Goal: Task Accomplishment & Management: Manage account settings

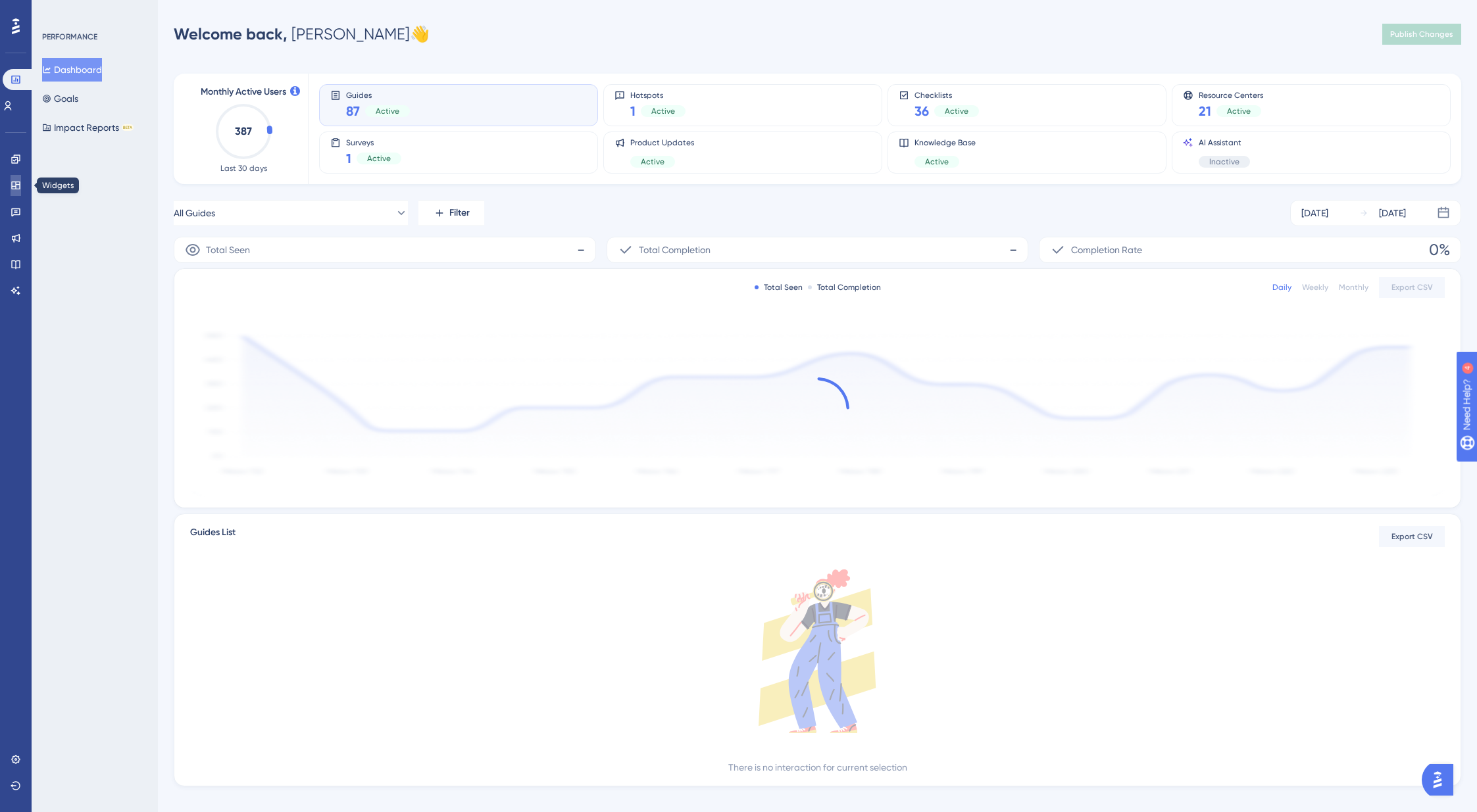
click at [16, 189] on icon at bounding box center [15, 185] width 9 height 8
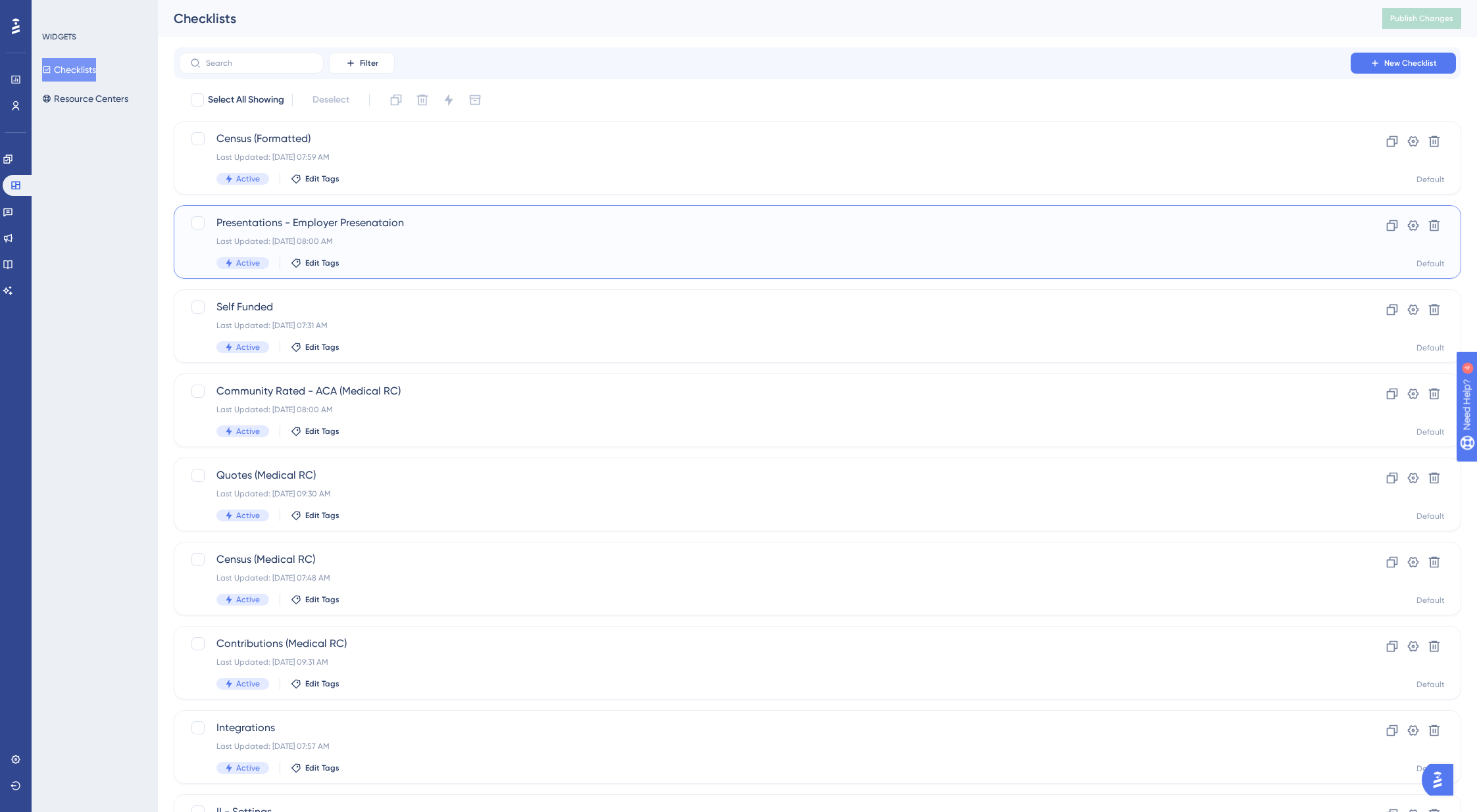
click at [343, 228] on span "Presentations - Employer Presenataion" at bounding box center [765, 223] width 1097 height 16
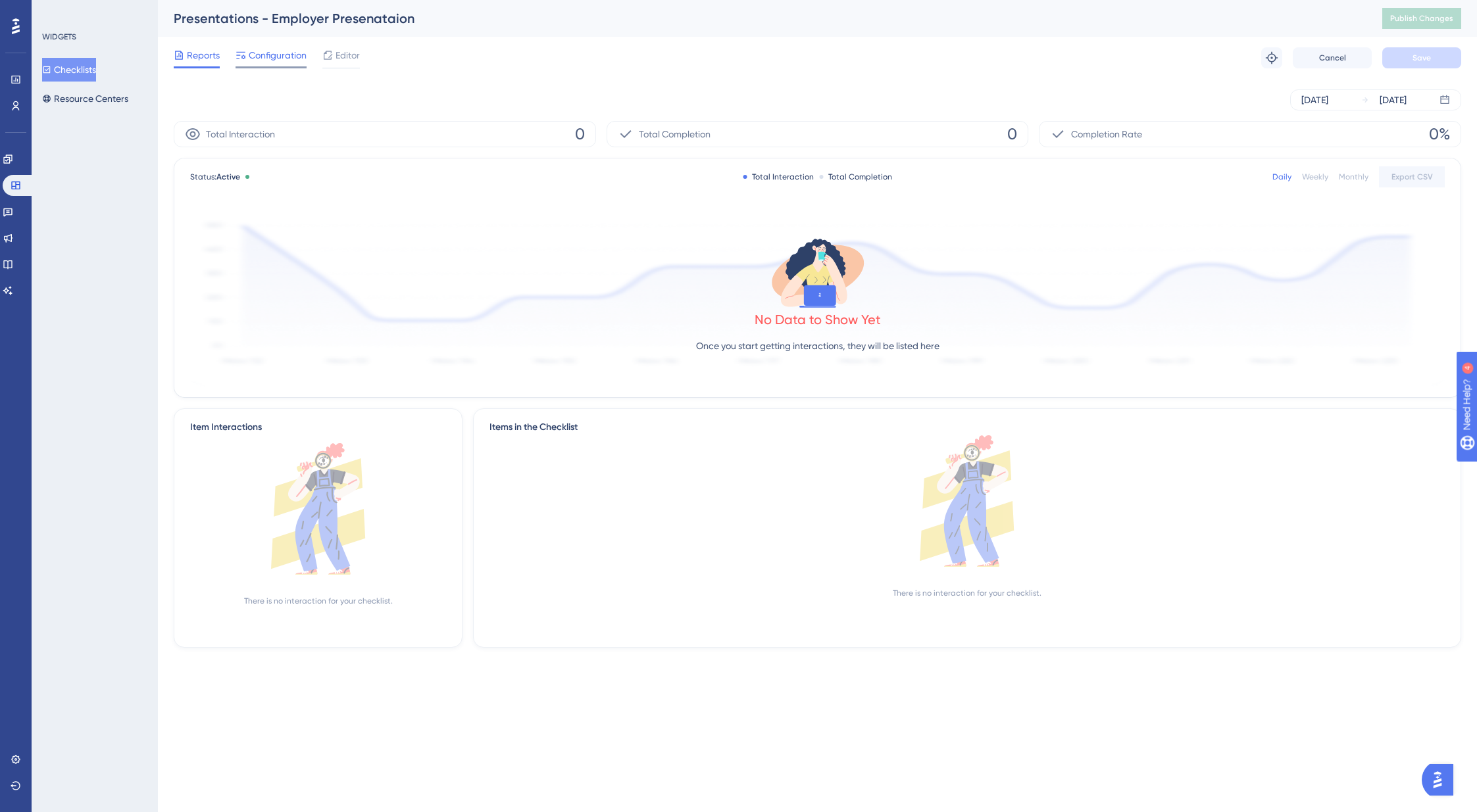
click at [260, 54] on span "Configuration" at bounding box center [277, 56] width 58 height 16
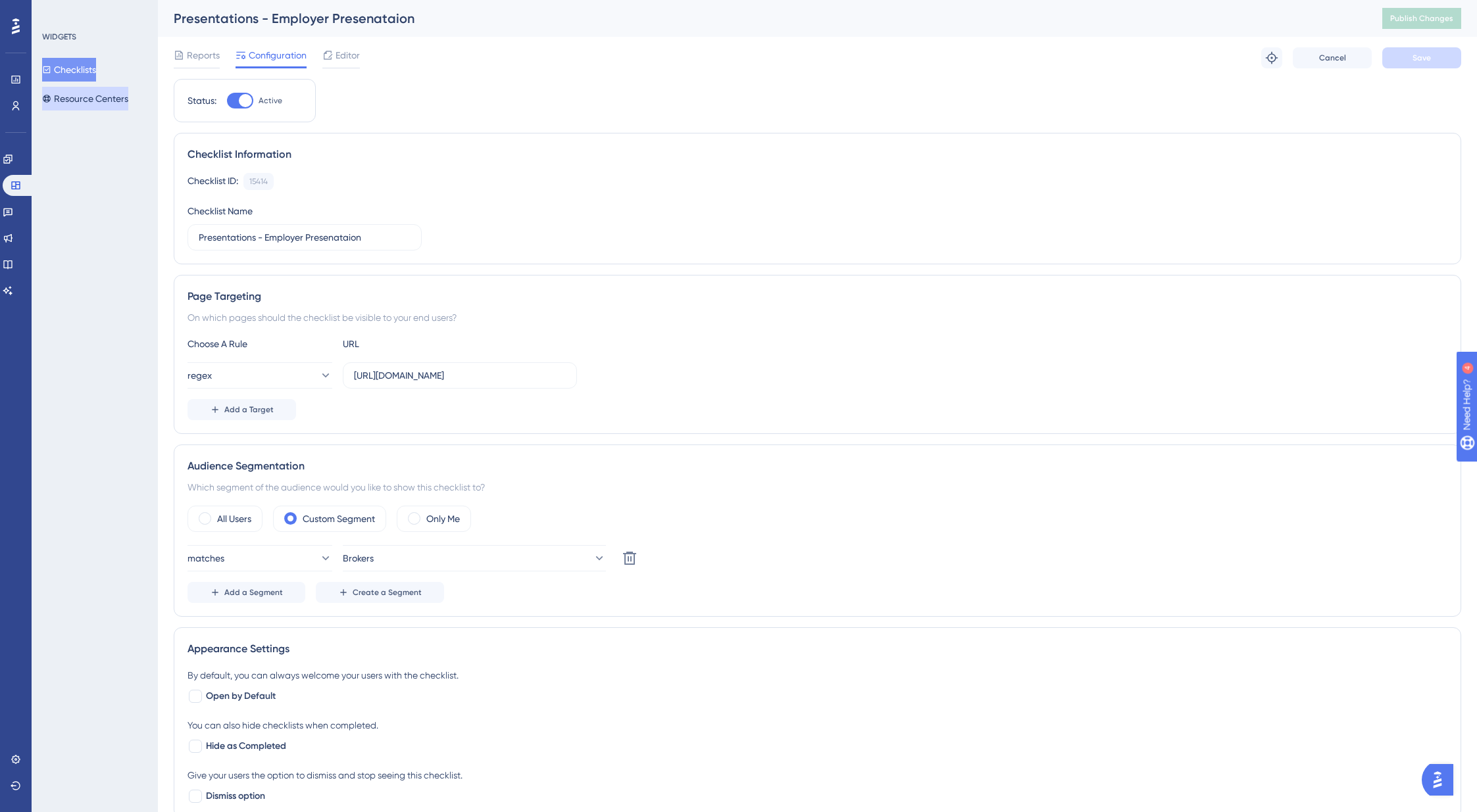
click at [71, 101] on button "Resource Centers" at bounding box center [85, 98] width 86 height 24
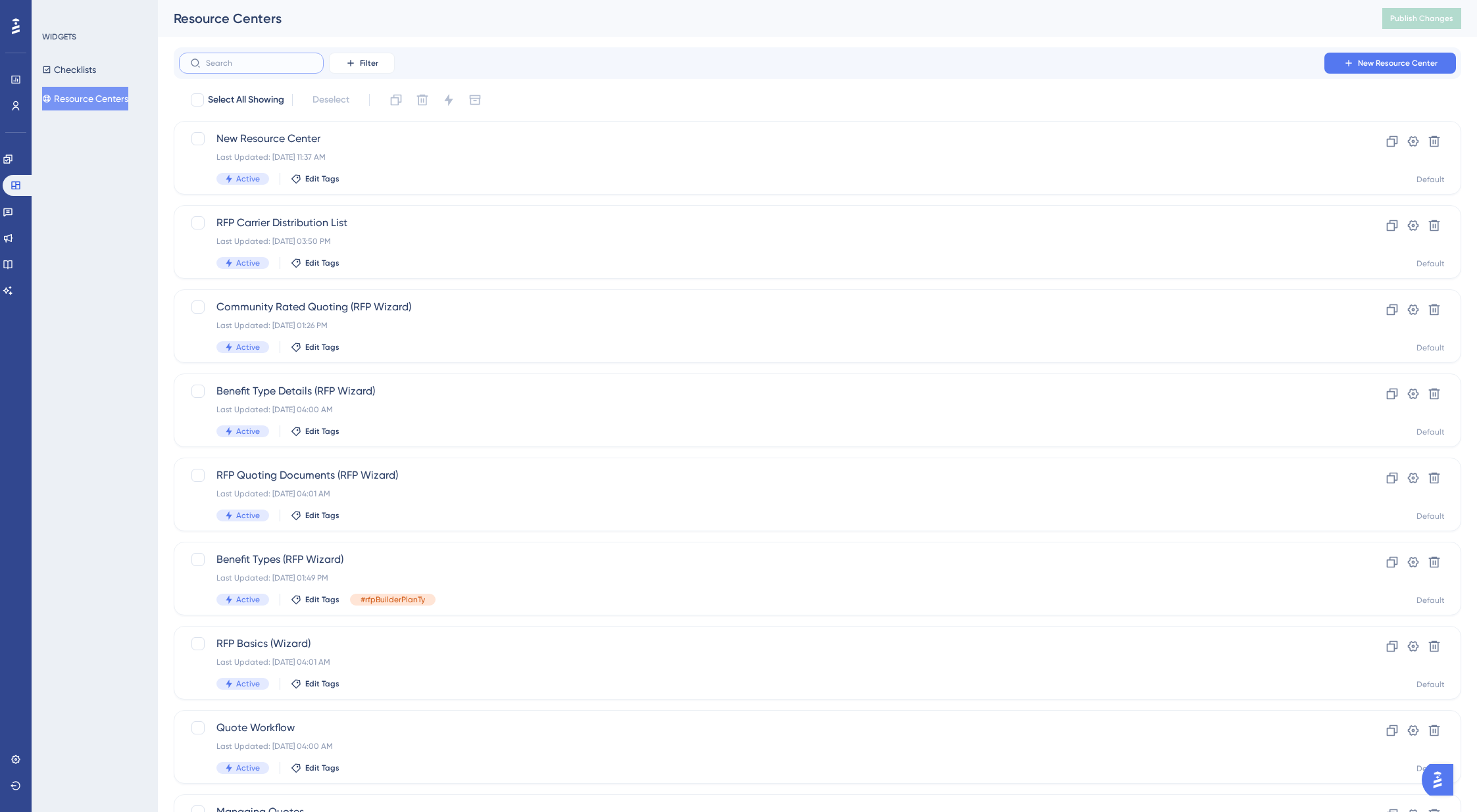
click at [272, 63] on input "text" at bounding box center [259, 63] width 106 height 9
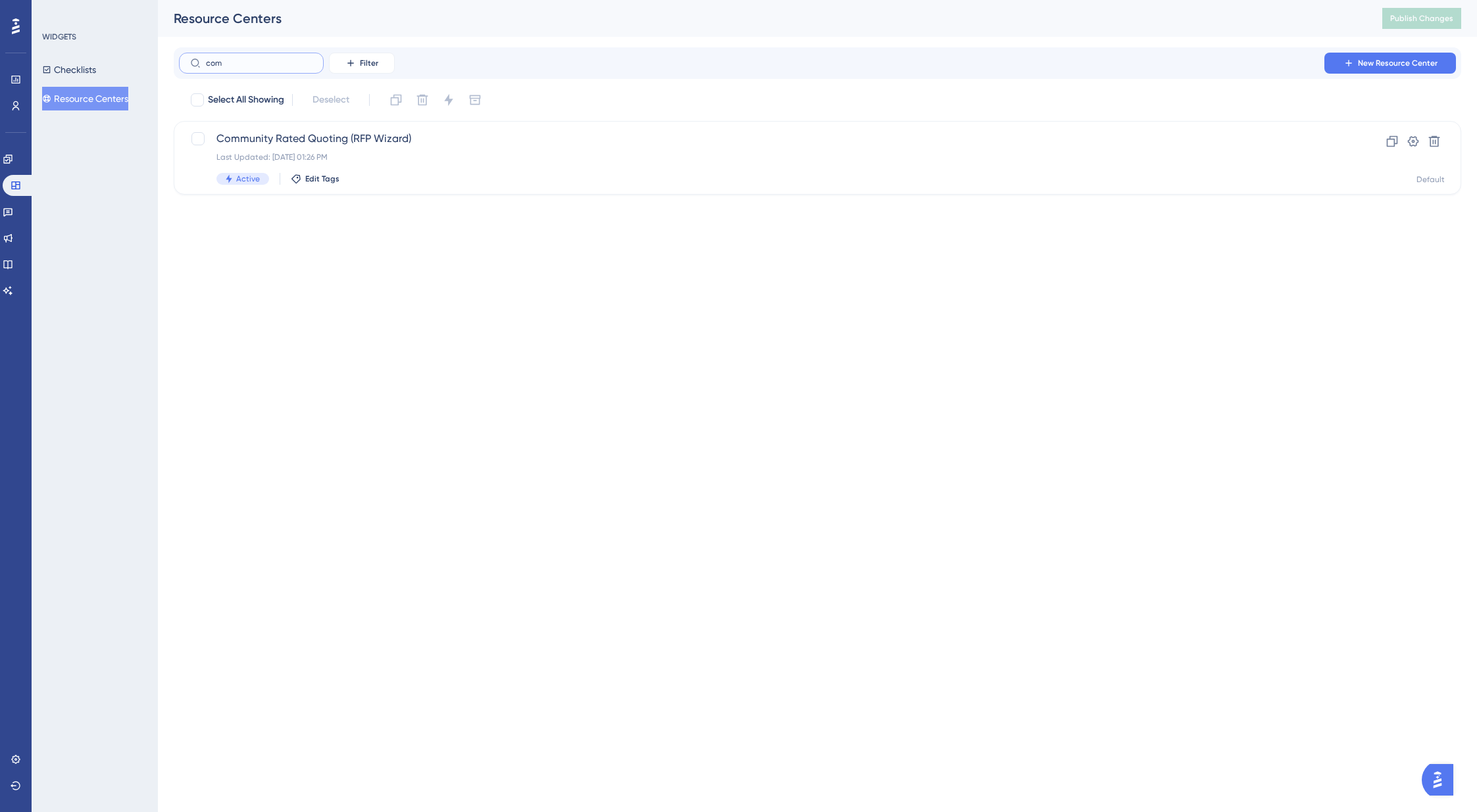
type input "comi"
checkbox input "true"
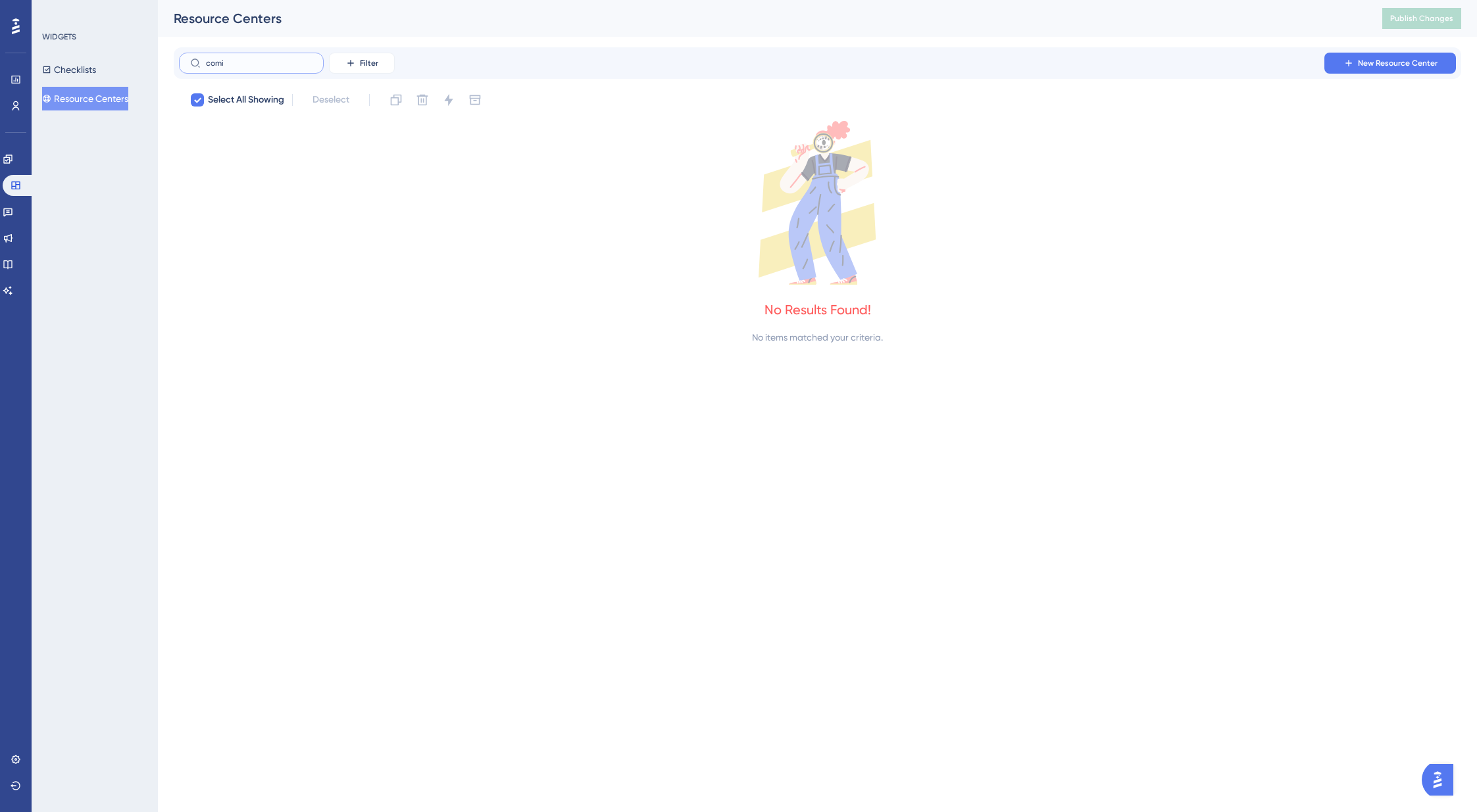
type input "com"
checkbox input "false"
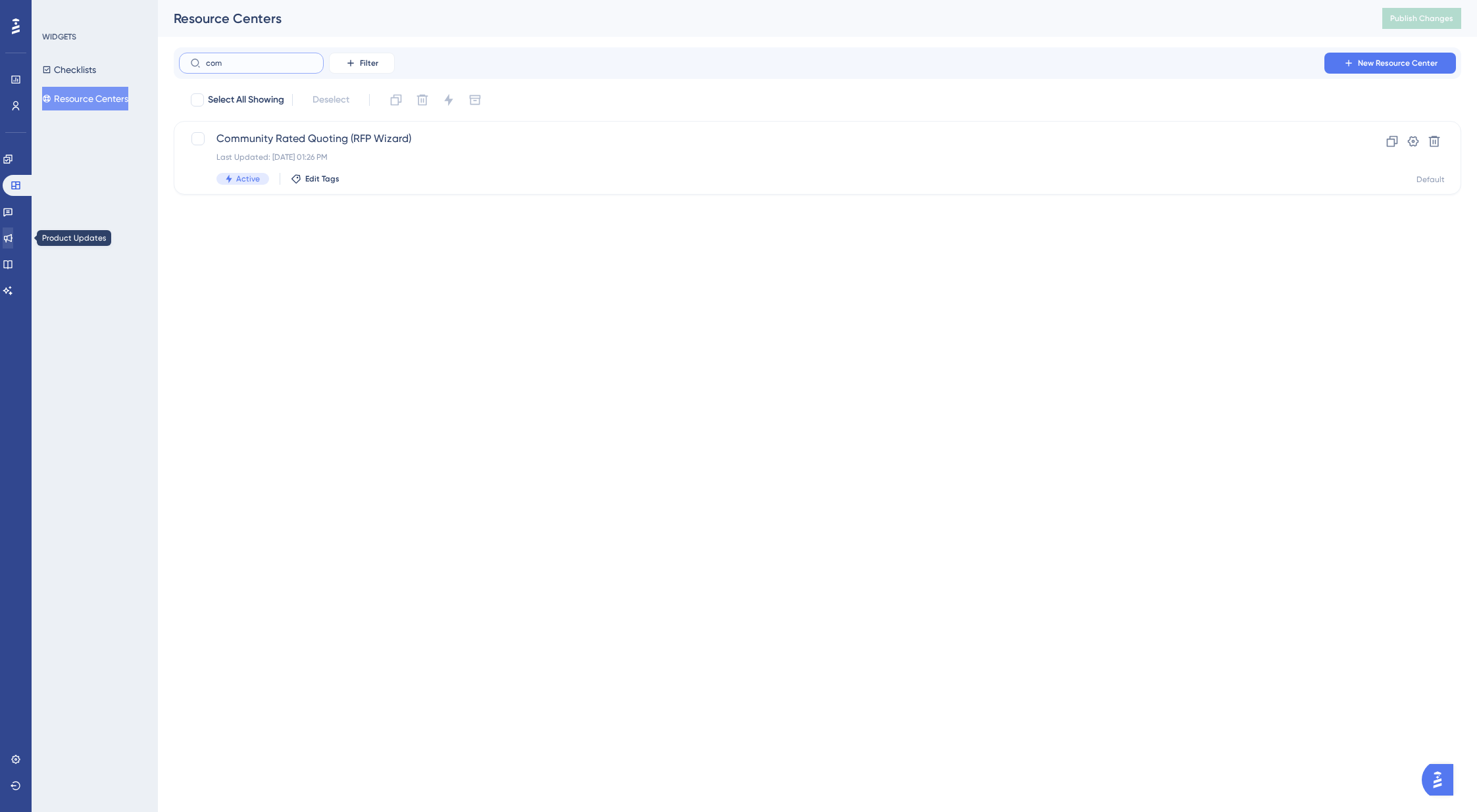
type input "com"
click at [13, 240] on icon at bounding box center [8, 238] width 11 height 11
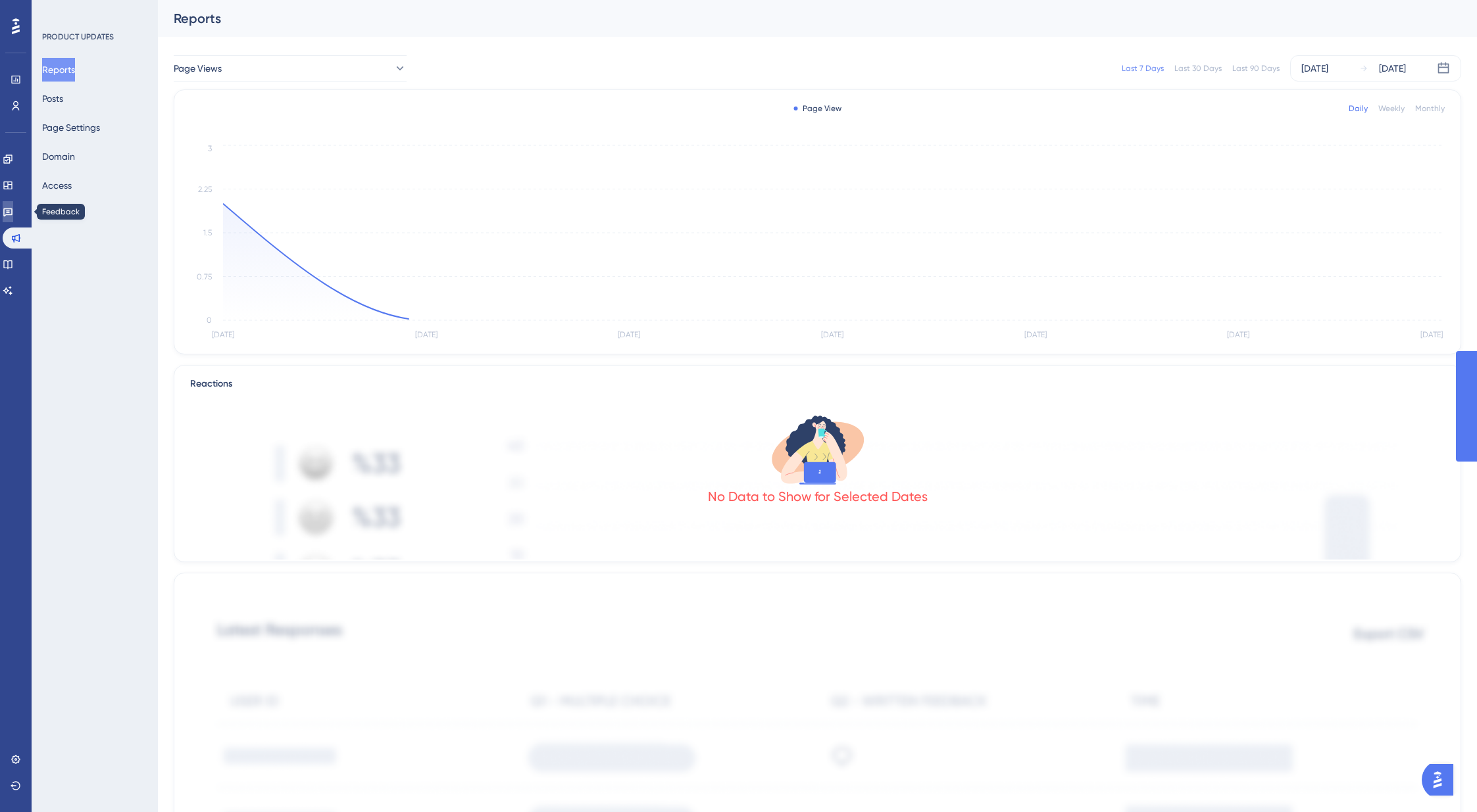
click at [13, 218] on link at bounding box center [8, 212] width 11 height 21
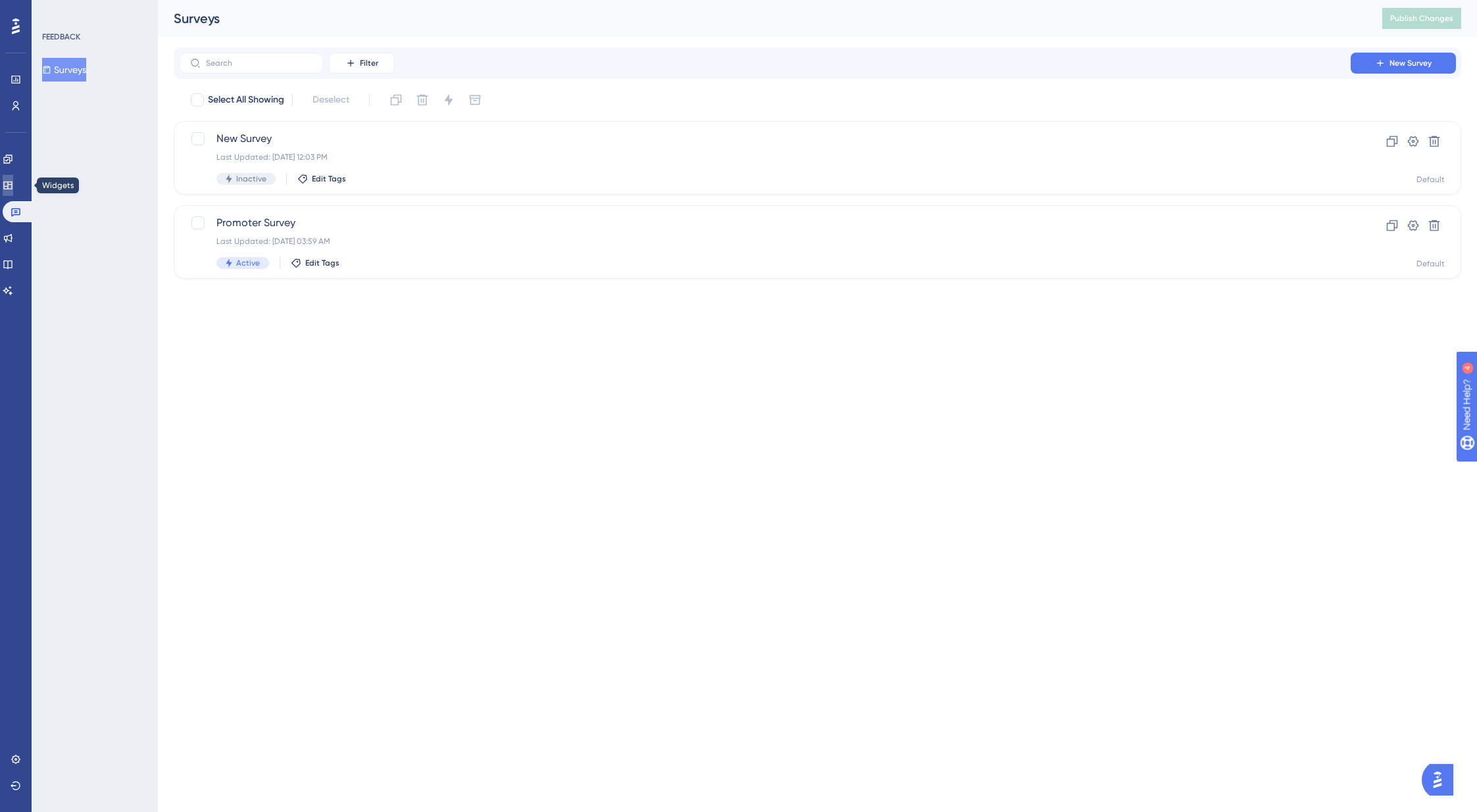
click at [12, 184] on icon at bounding box center [8, 185] width 9 height 8
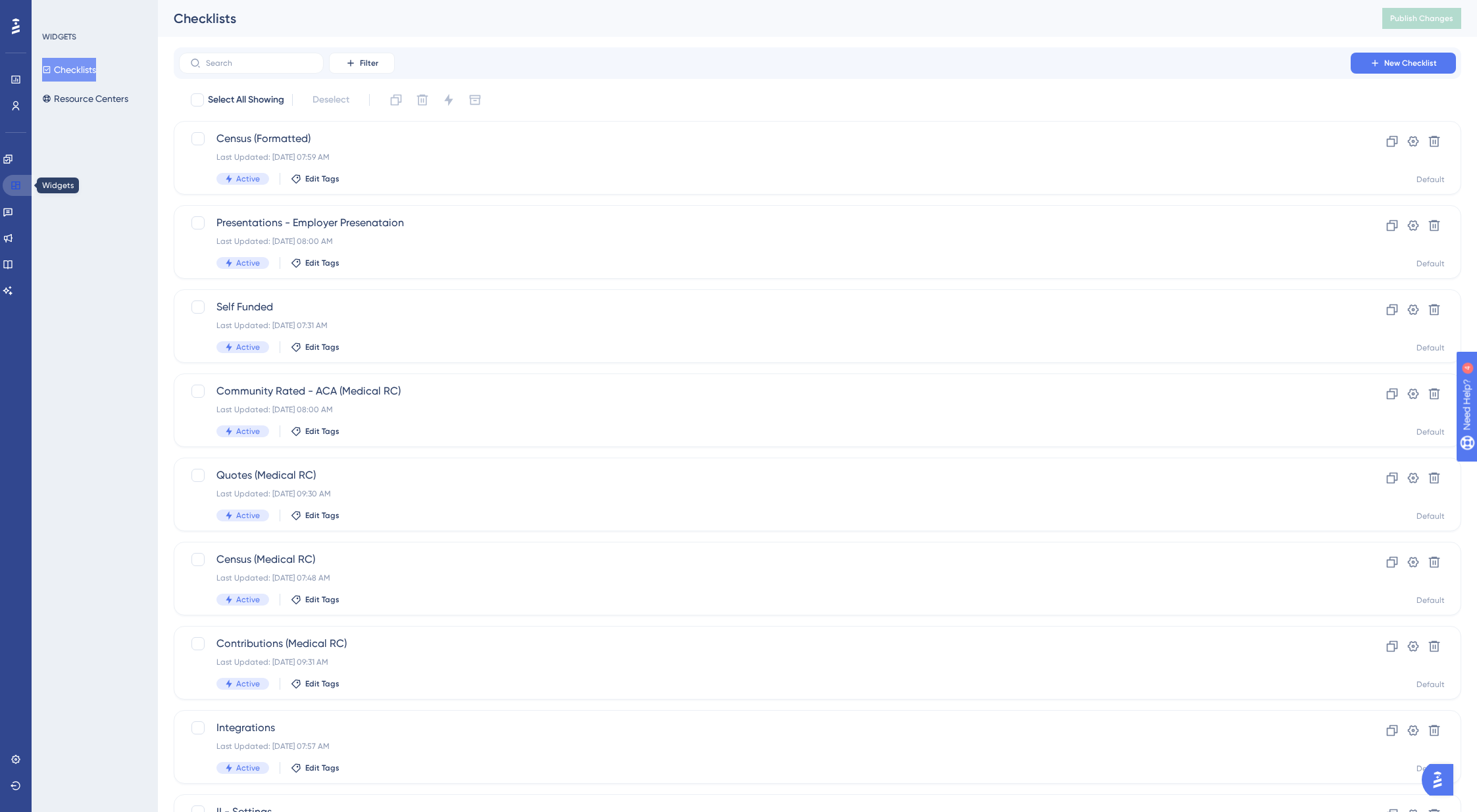
click at [24, 183] on link at bounding box center [19, 185] width 32 height 21
click at [13, 160] on icon at bounding box center [8, 159] width 11 height 11
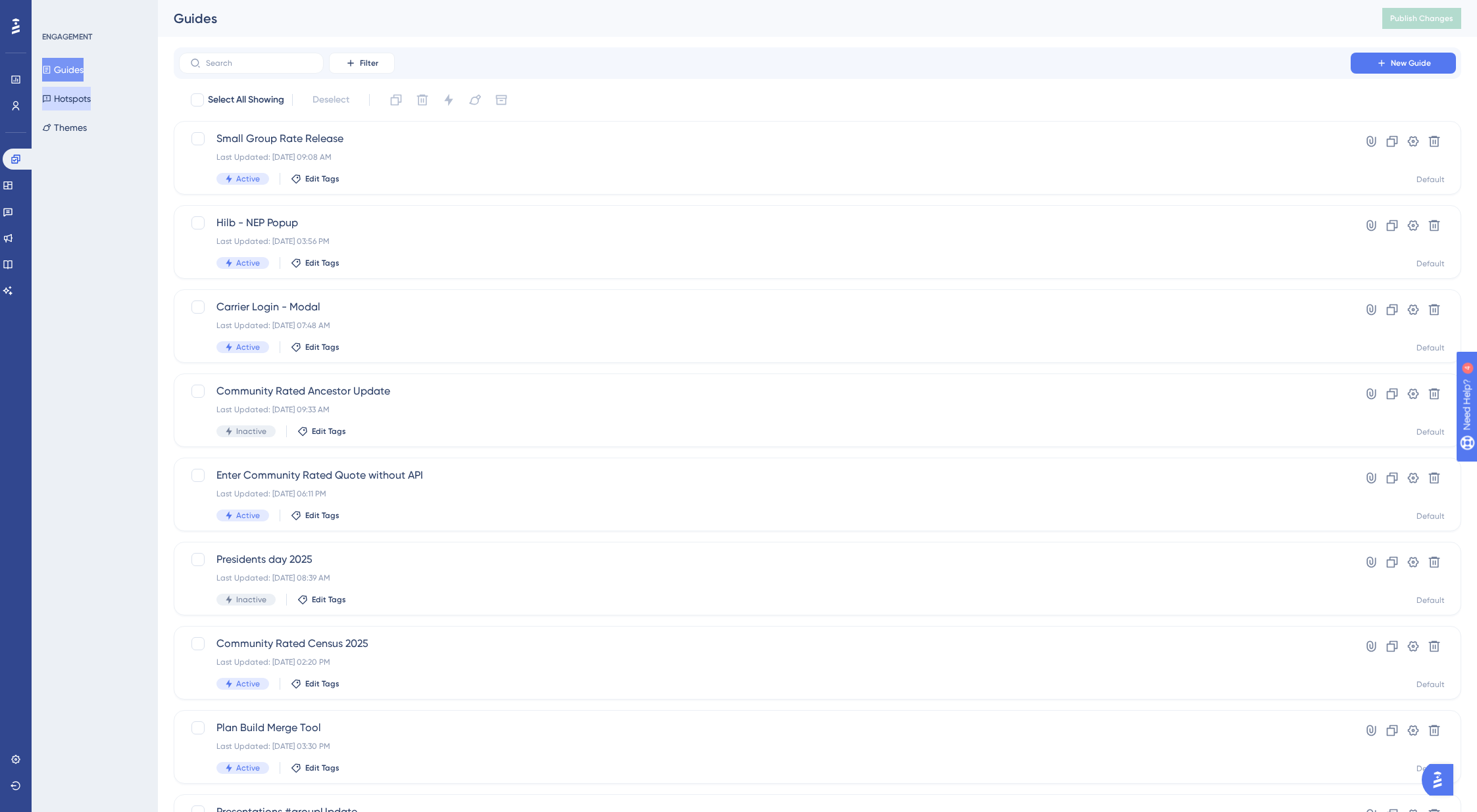
click at [71, 98] on button "Hotspots" at bounding box center [66, 98] width 48 height 24
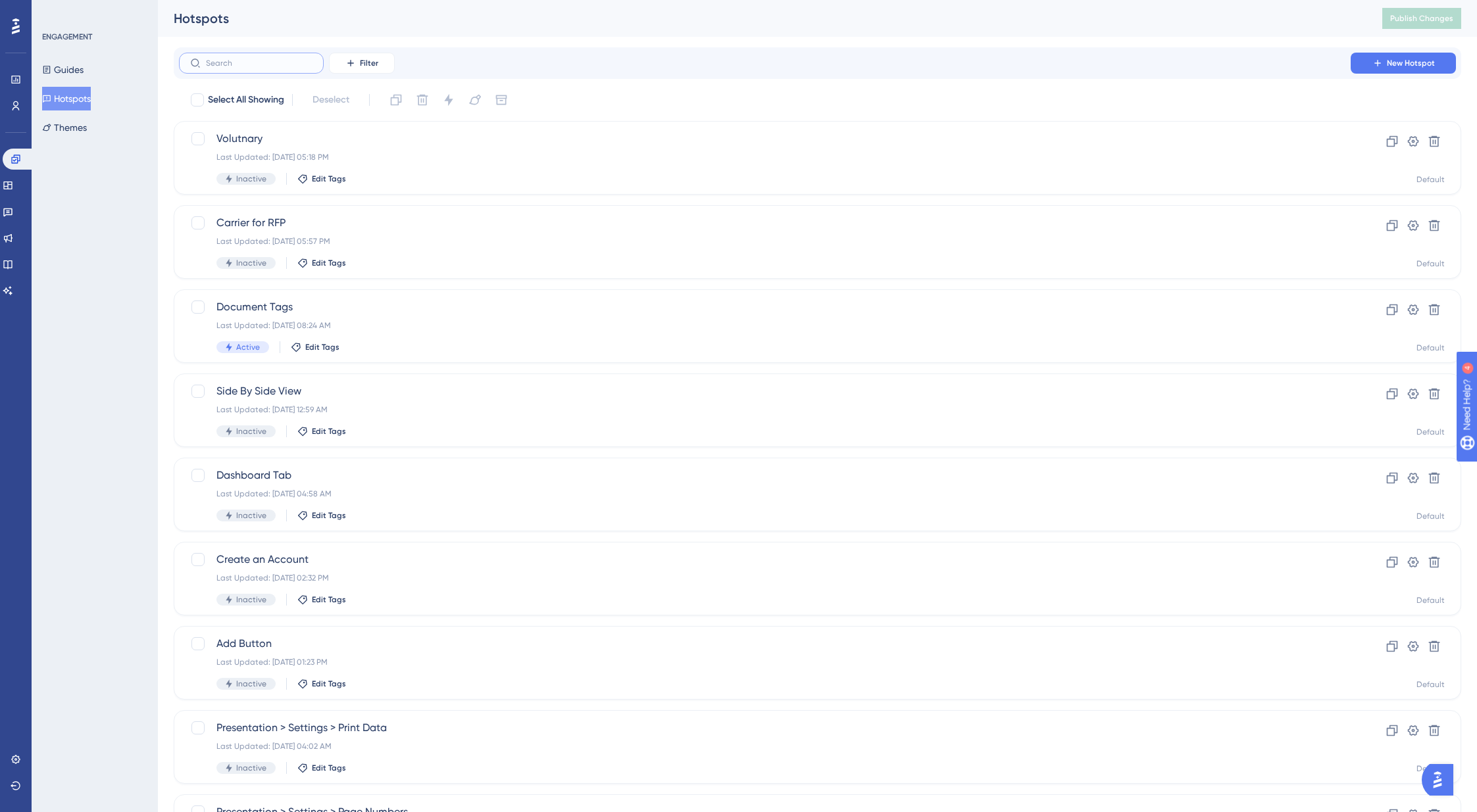
click at [228, 66] on input "text" at bounding box center [259, 63] width 106 height 9
type input "com"
checkbox input "true"
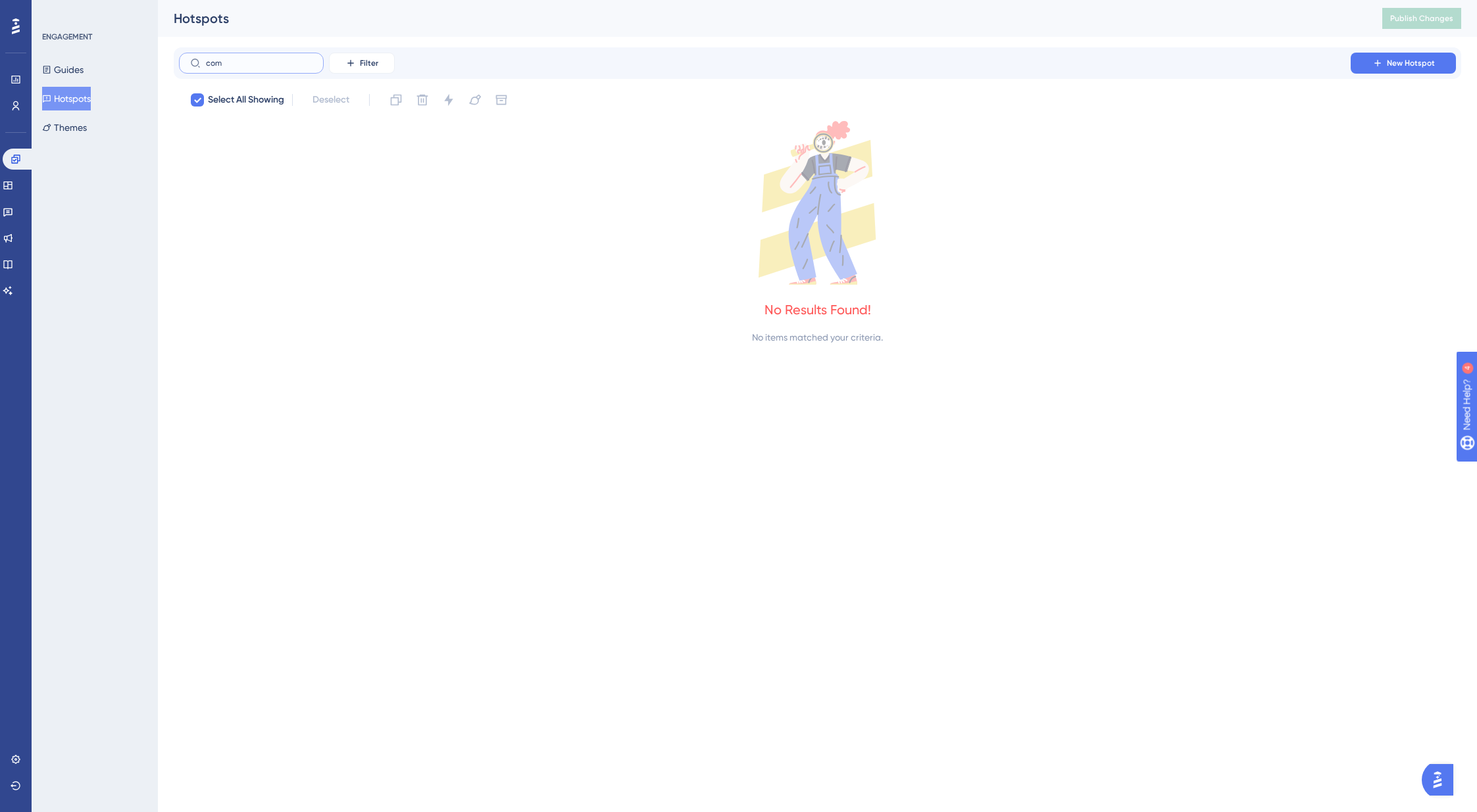
type input "co"
checkbox input "false"
type input "c"
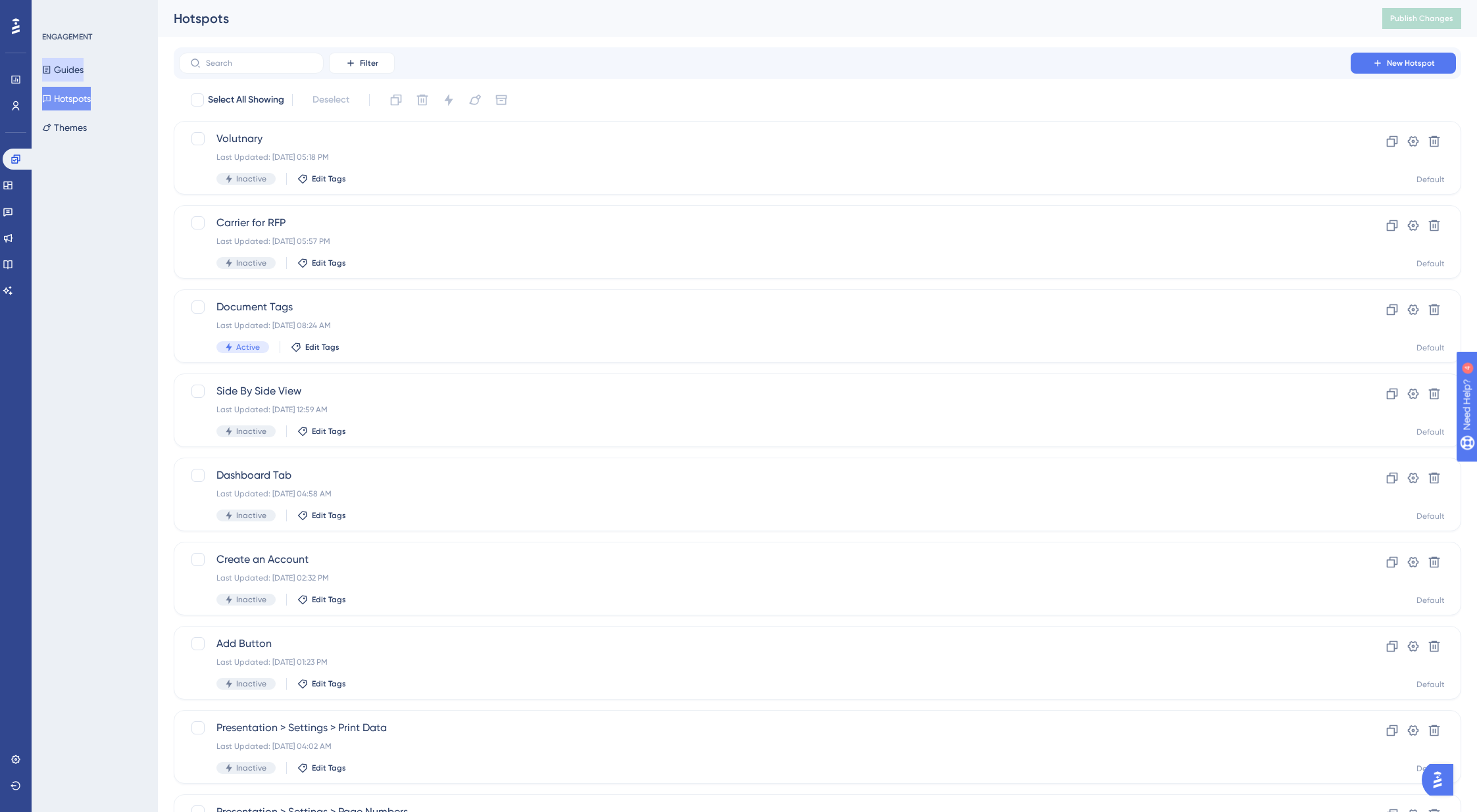
click at [77, 66] on button "Guides" at bounding box center [62, 69] width 41 height 24
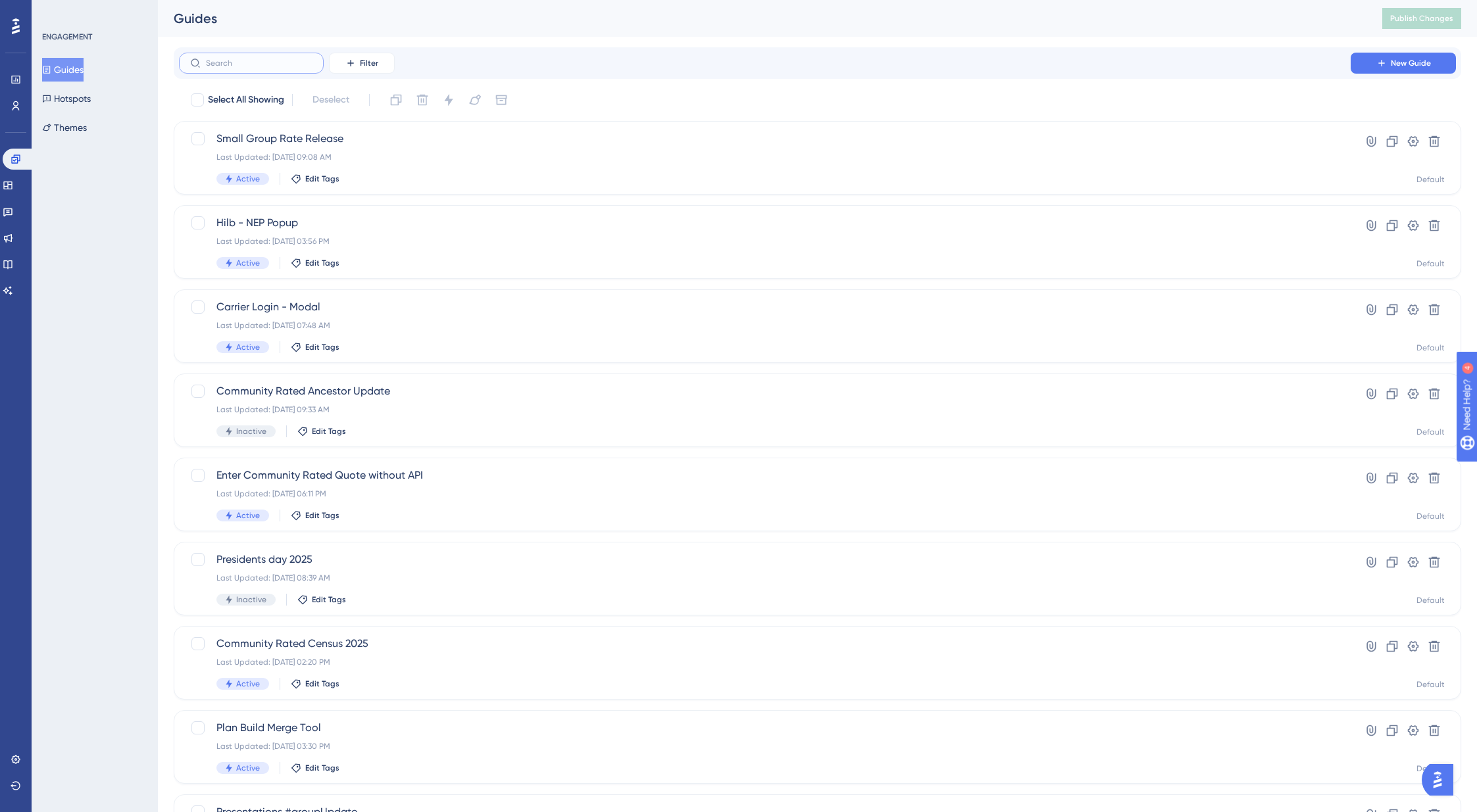
click at [229, 66] on input "text" at bounding box center [259, 63] width 106 height 9
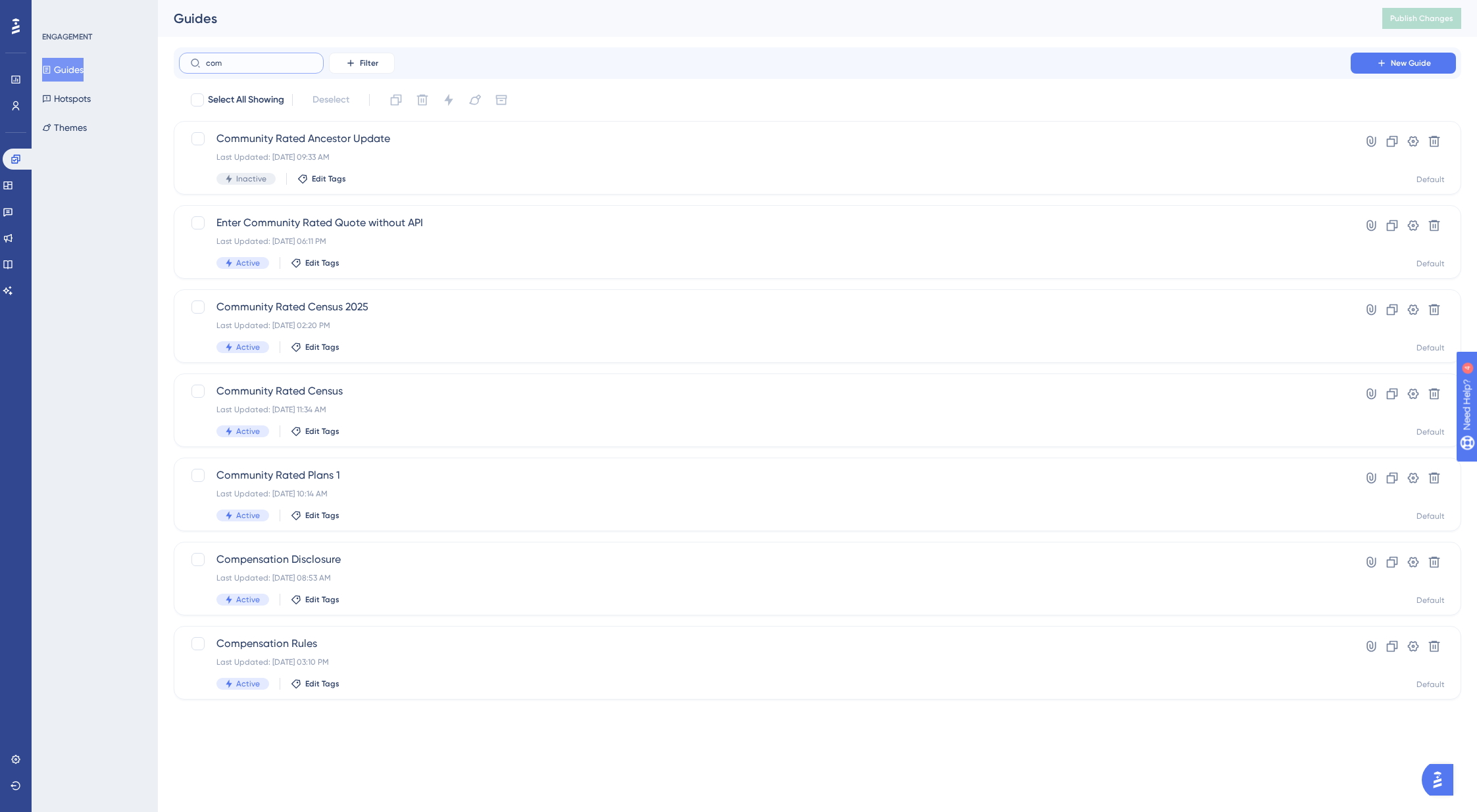
type input "comb"
checkbox input "true"
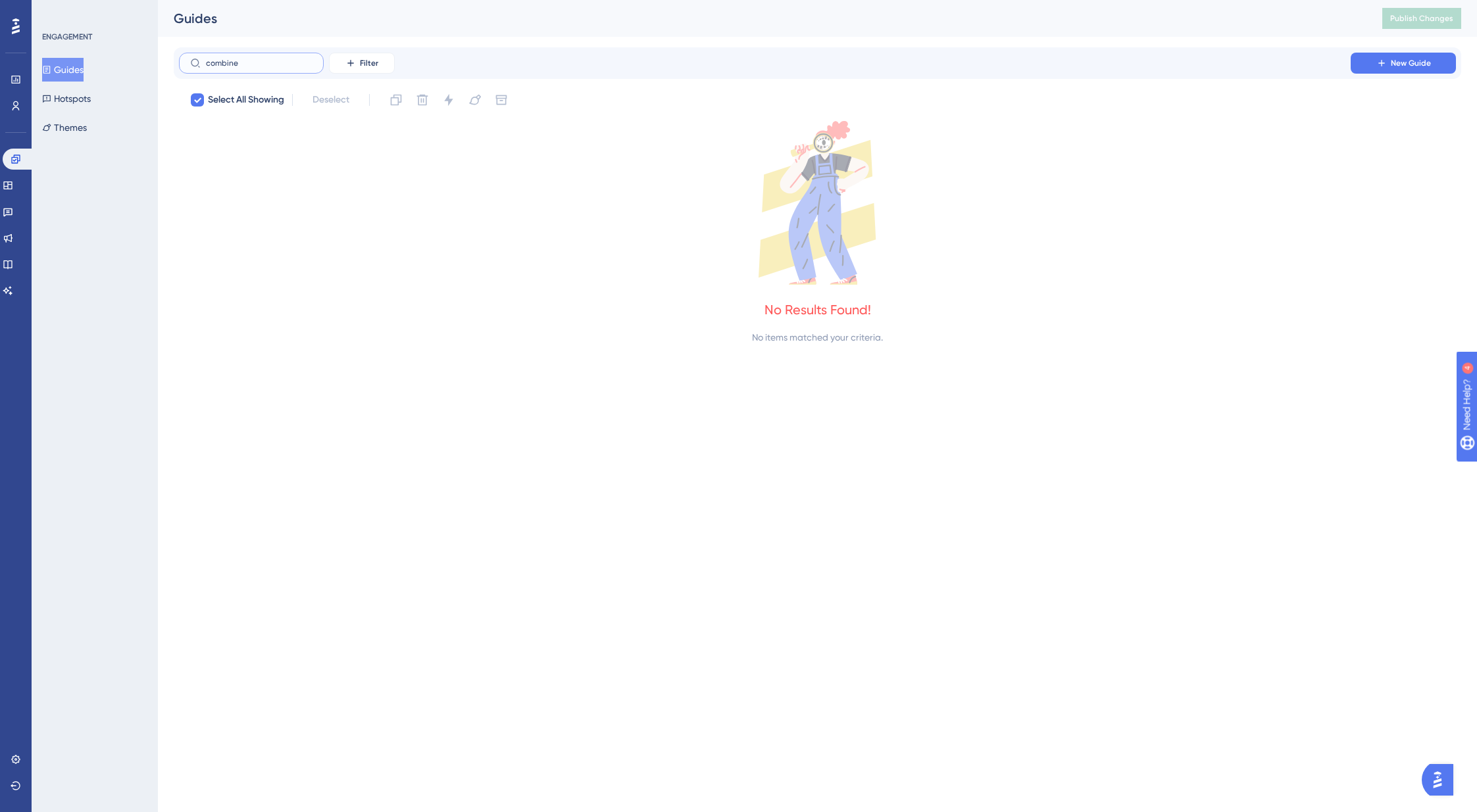
drag, startPoint x: 245, startPoint y: 62, endPoint x: 204, endPoint y: 58, distance: 41.2
click at [204, 58] on label "combine" at bounding box center [251, 63] width 145 height 21
type input "p"
checkbox input "false"
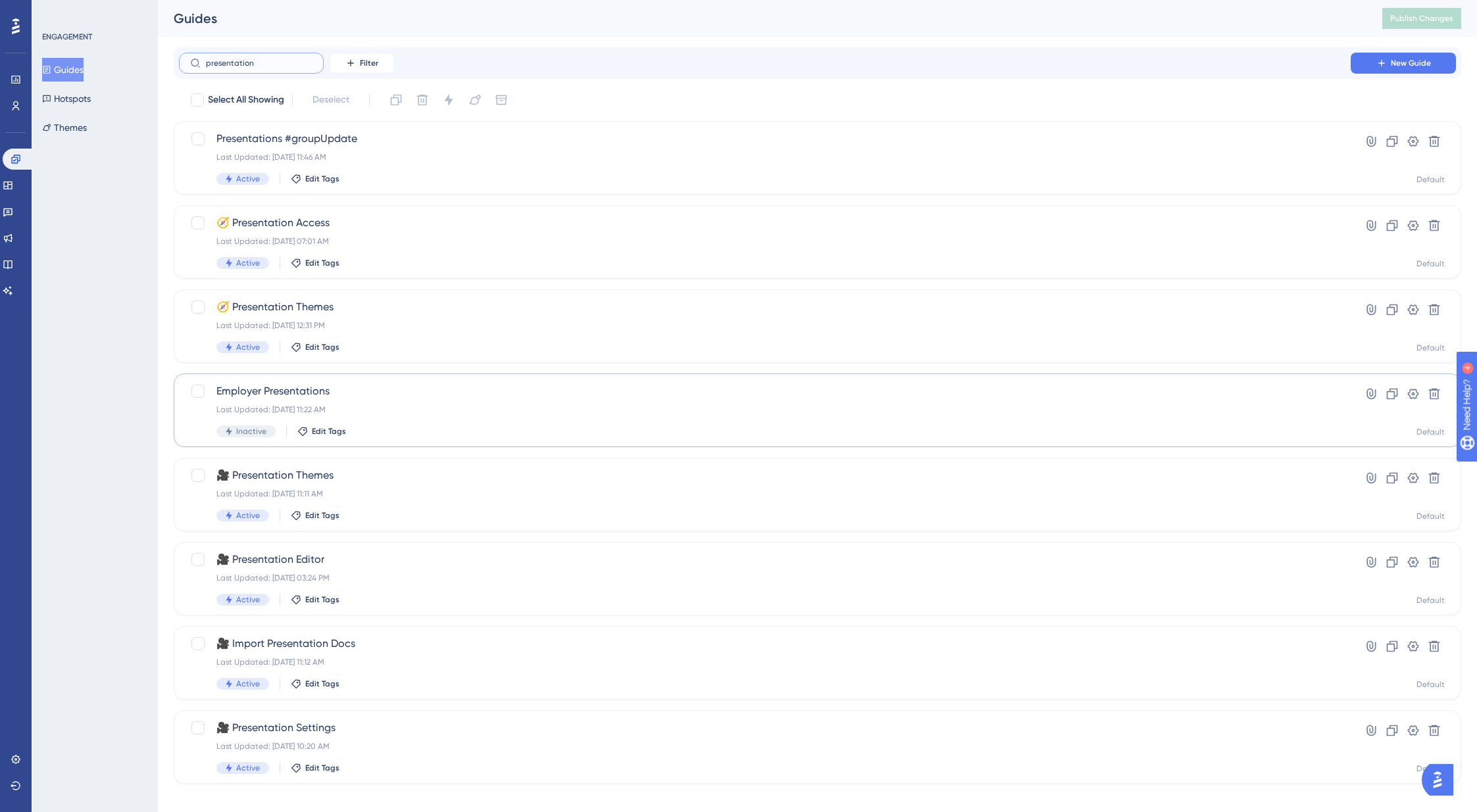
scroll to position [14, 0]
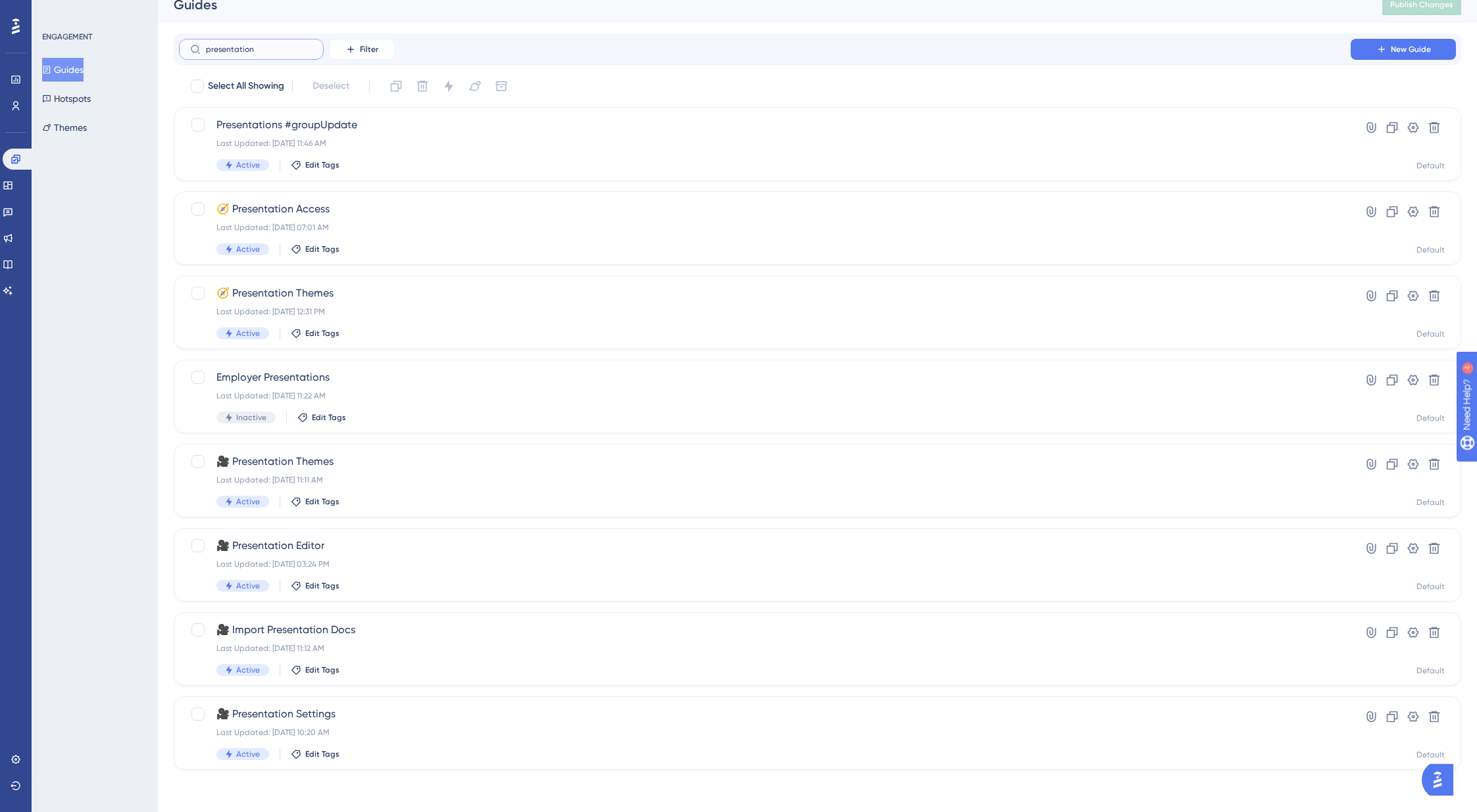
type input "presentation"
click at [298, 790] on div "Performance Users Engagement Widgets Feedback Product Updates Knowledge Base AI…" at bounding box center [817, 389] width 1319 height 805
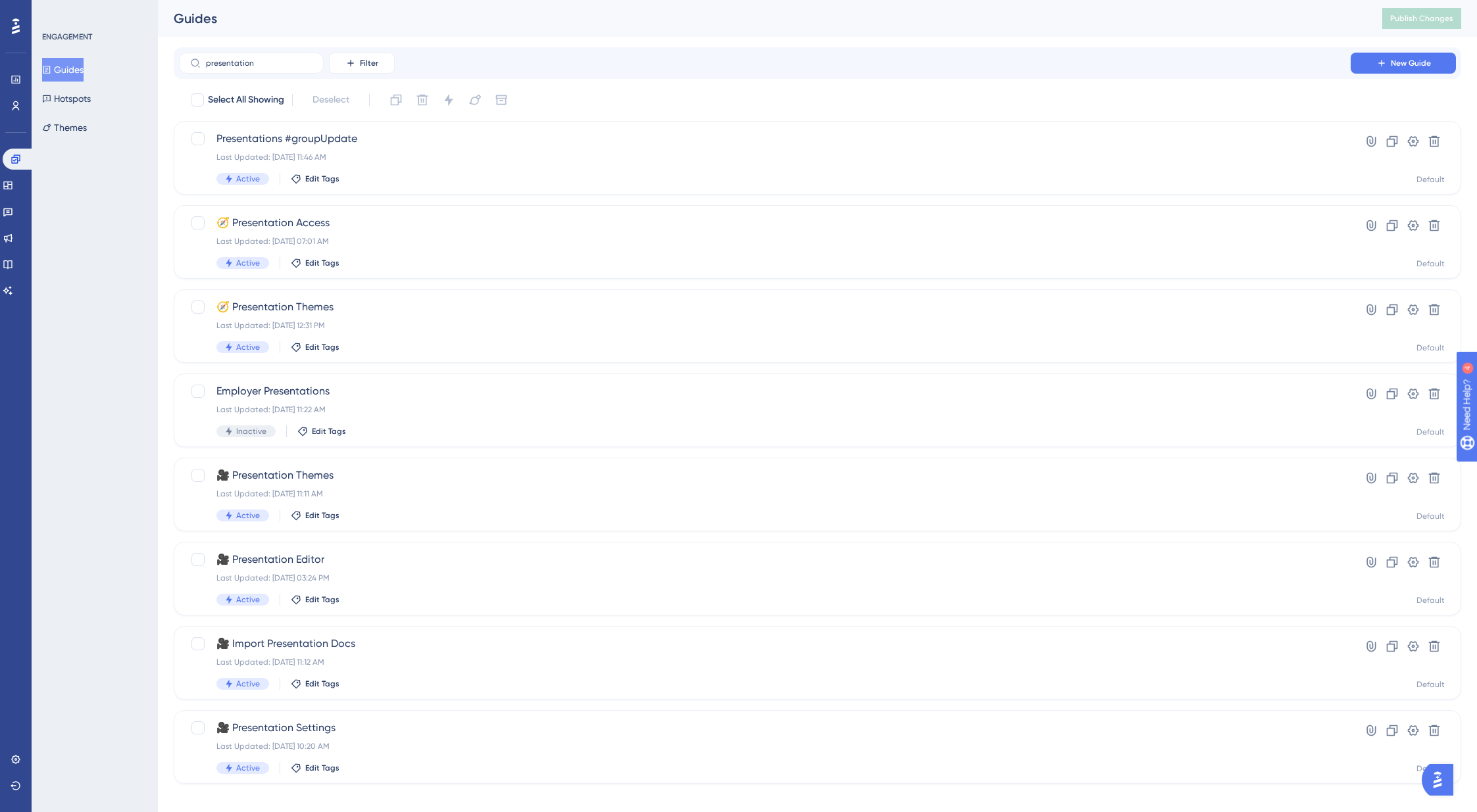
click at [139, 238] on div "ENGAGEMENT Guides Hotspots Themes" at bounding box center [95, 406] width 126 height 812
click at [91, 103] on button "Hotspots" at bounding box center [66, 98] width 48 height 24
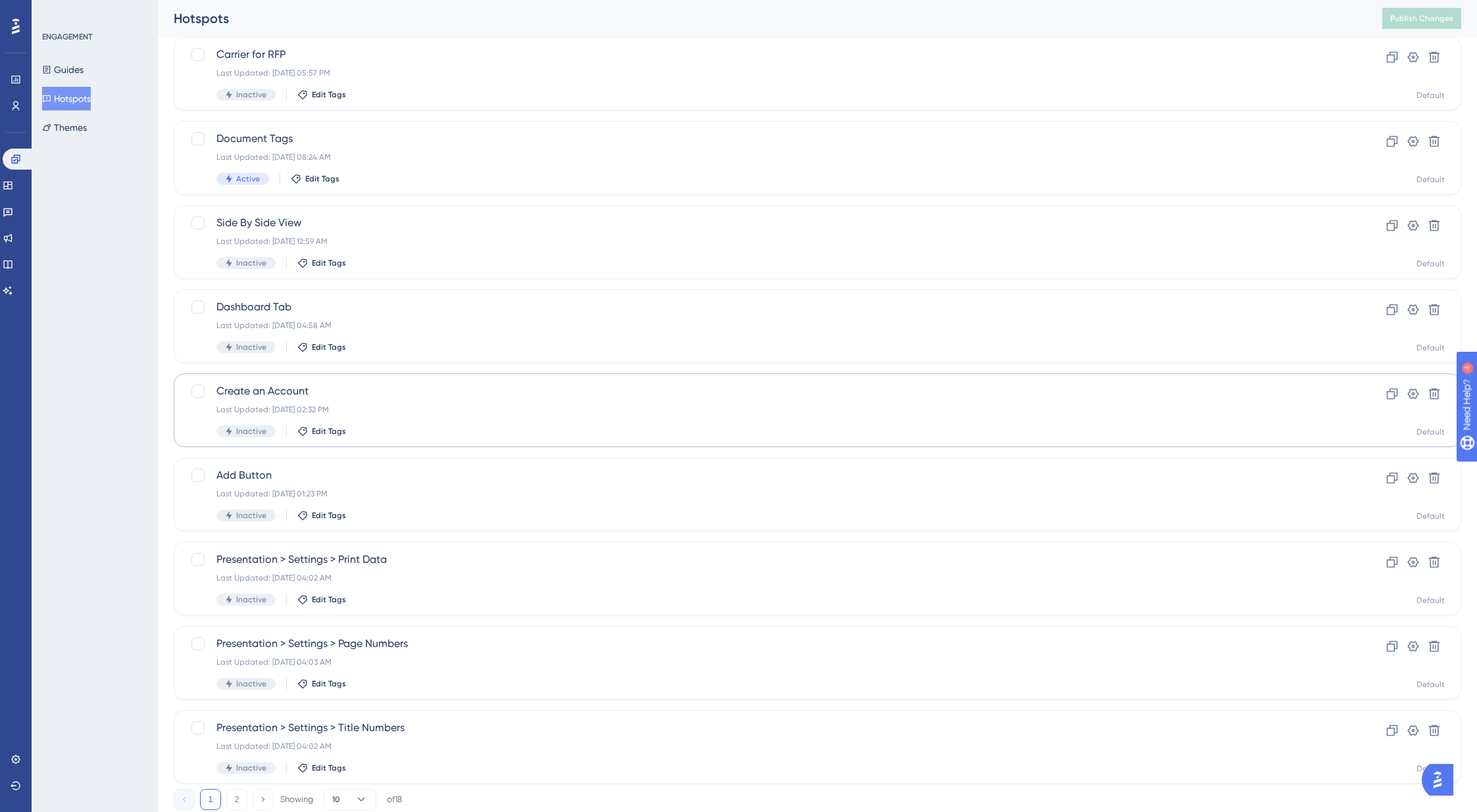
scroll to position [209, 0]
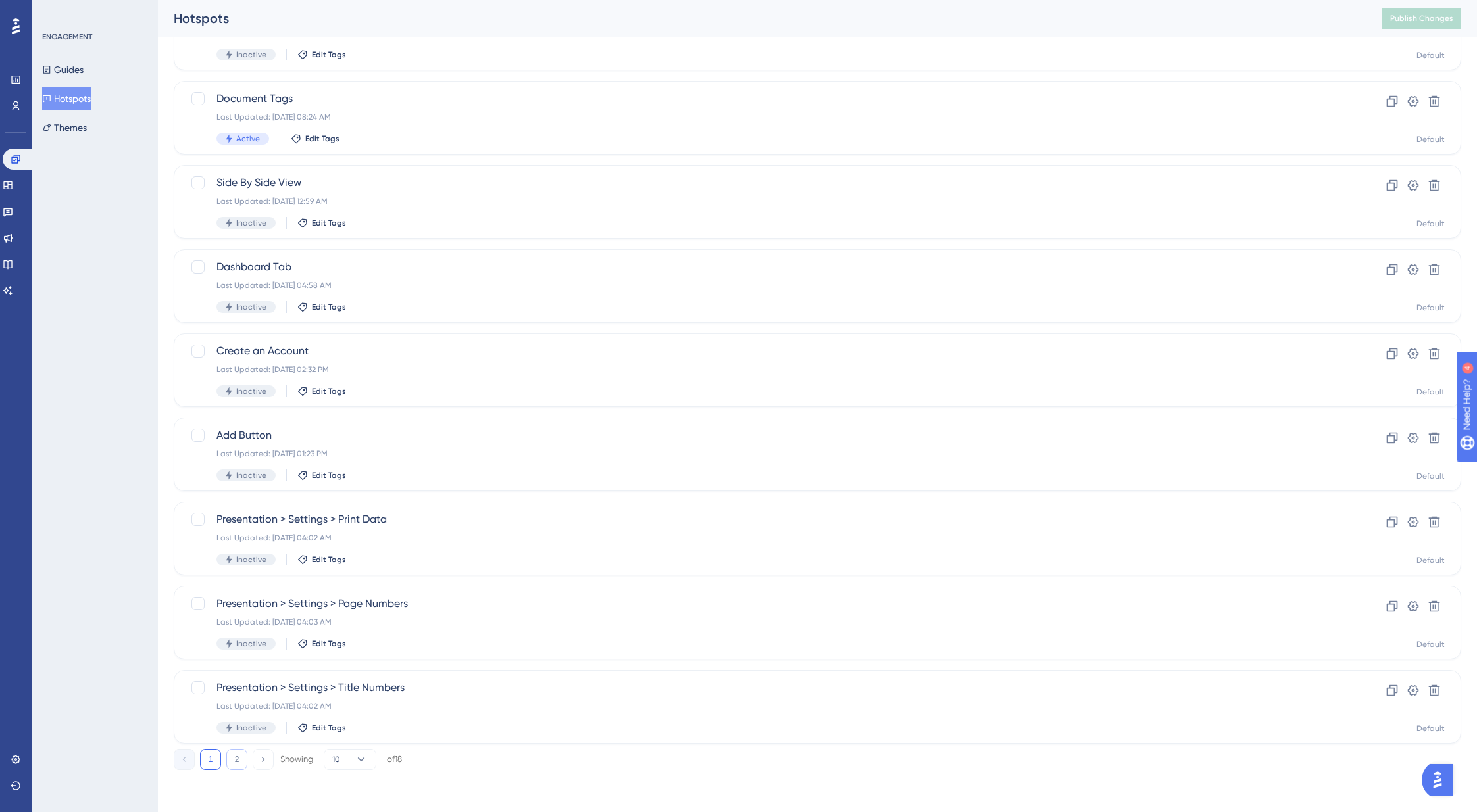
click at [234, 761] on button "2" at bounding box center [236, 759] width 21 height 21
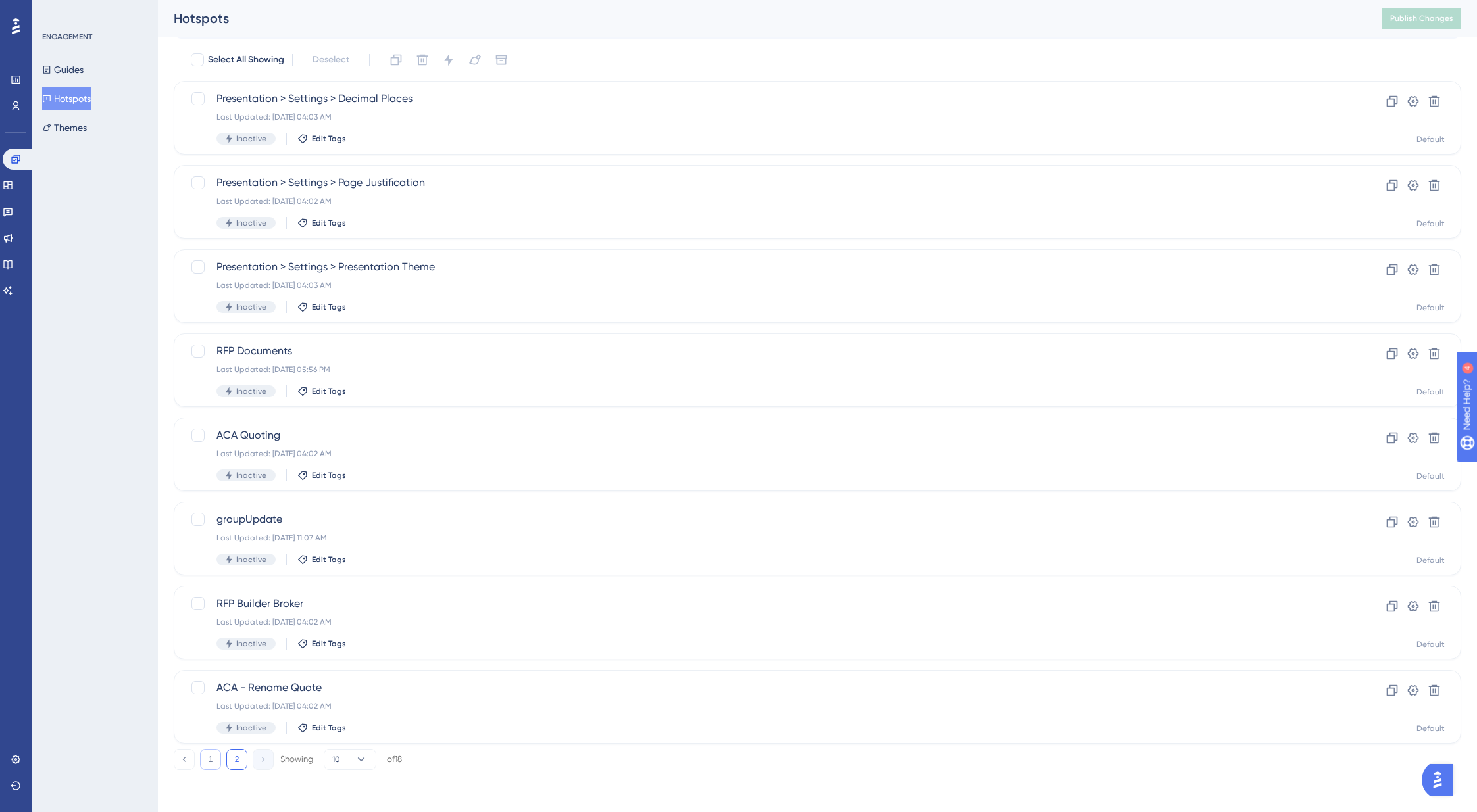
click at [214, 759] on button "1" at bounding box center [210, 759] width 21 height 21
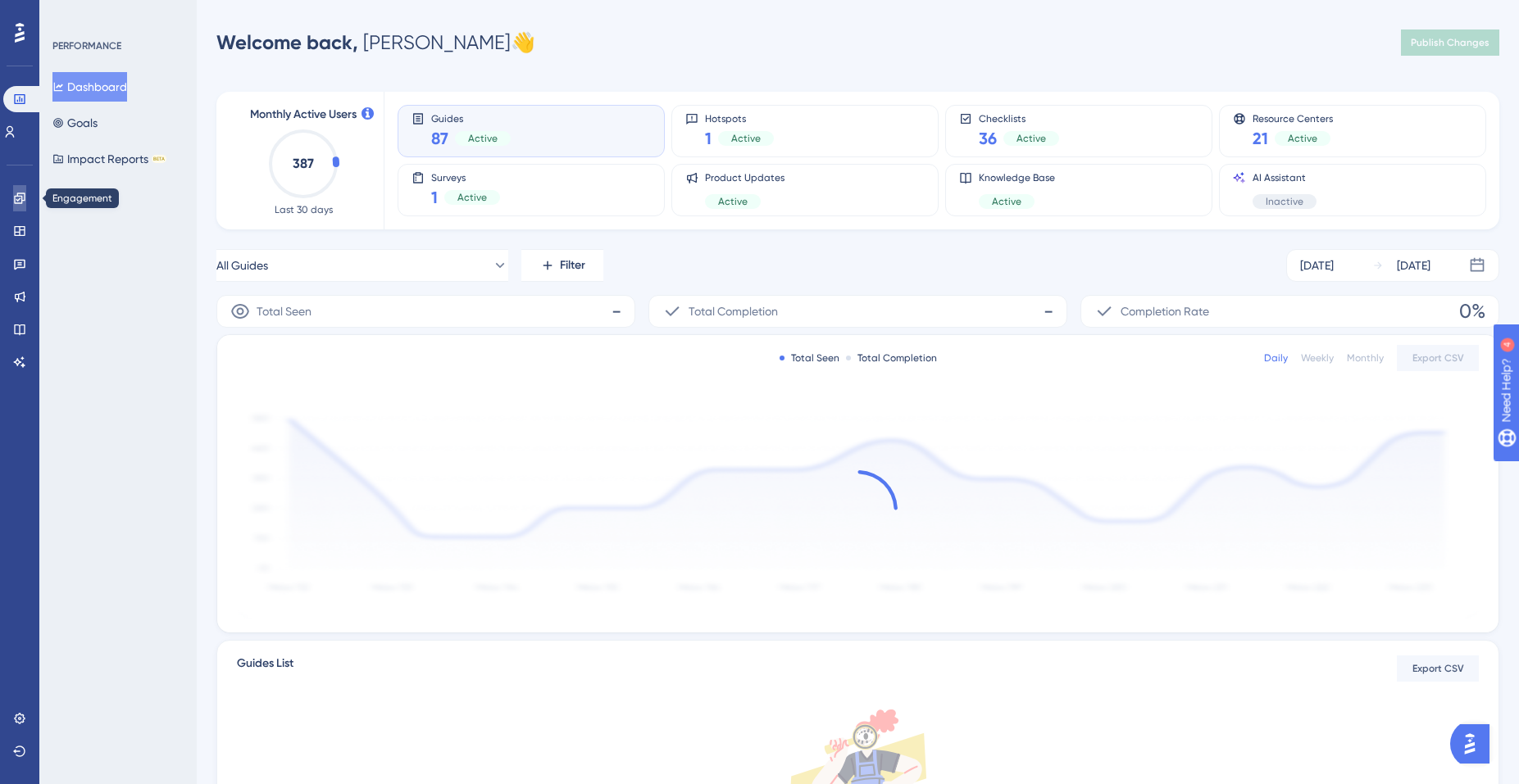
click at [22, 201] on icon at bounding box center [19, 198] width 11 height 11
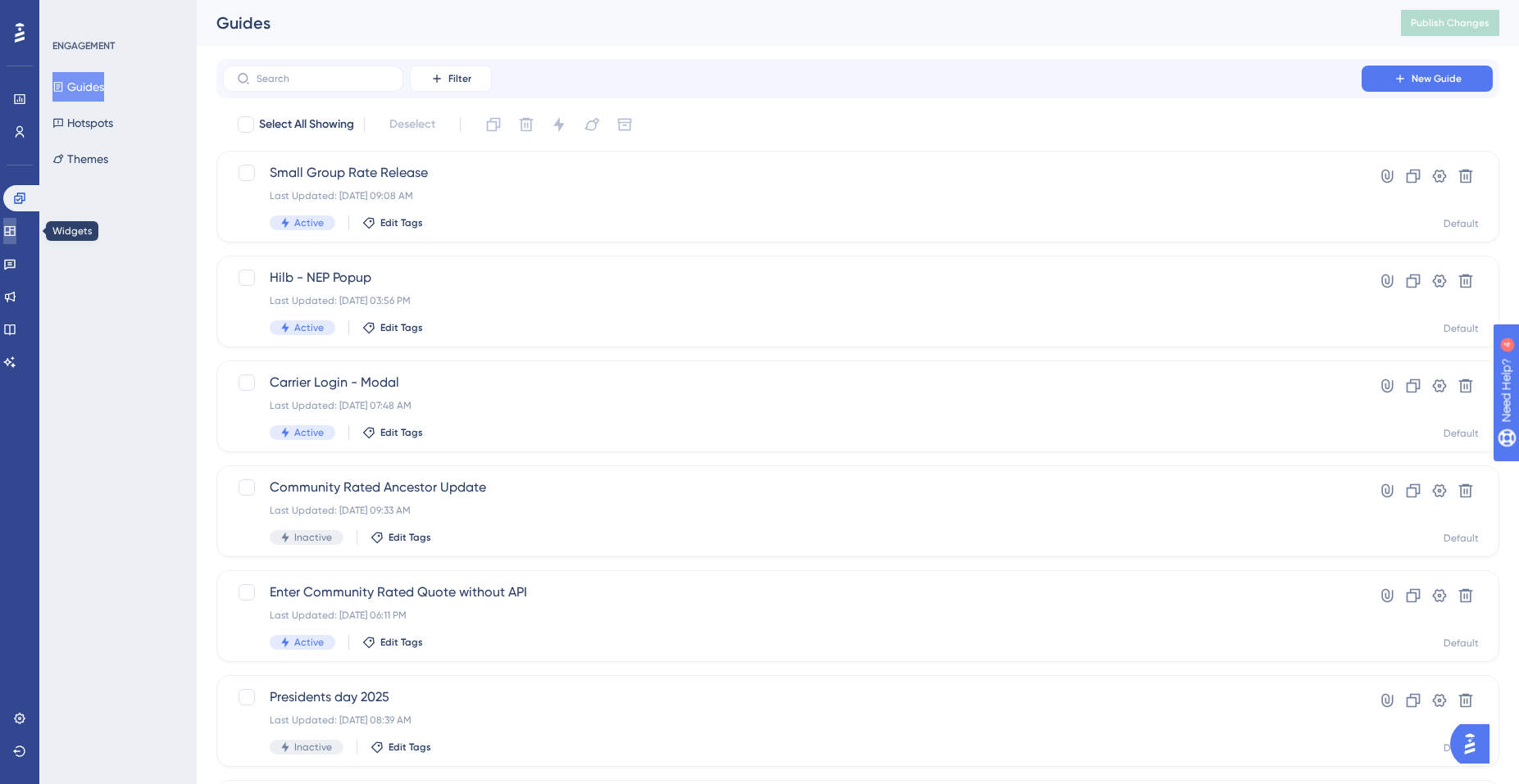
click at [16, 232] on icon at bounding box center [10, 230] width 14 height 14
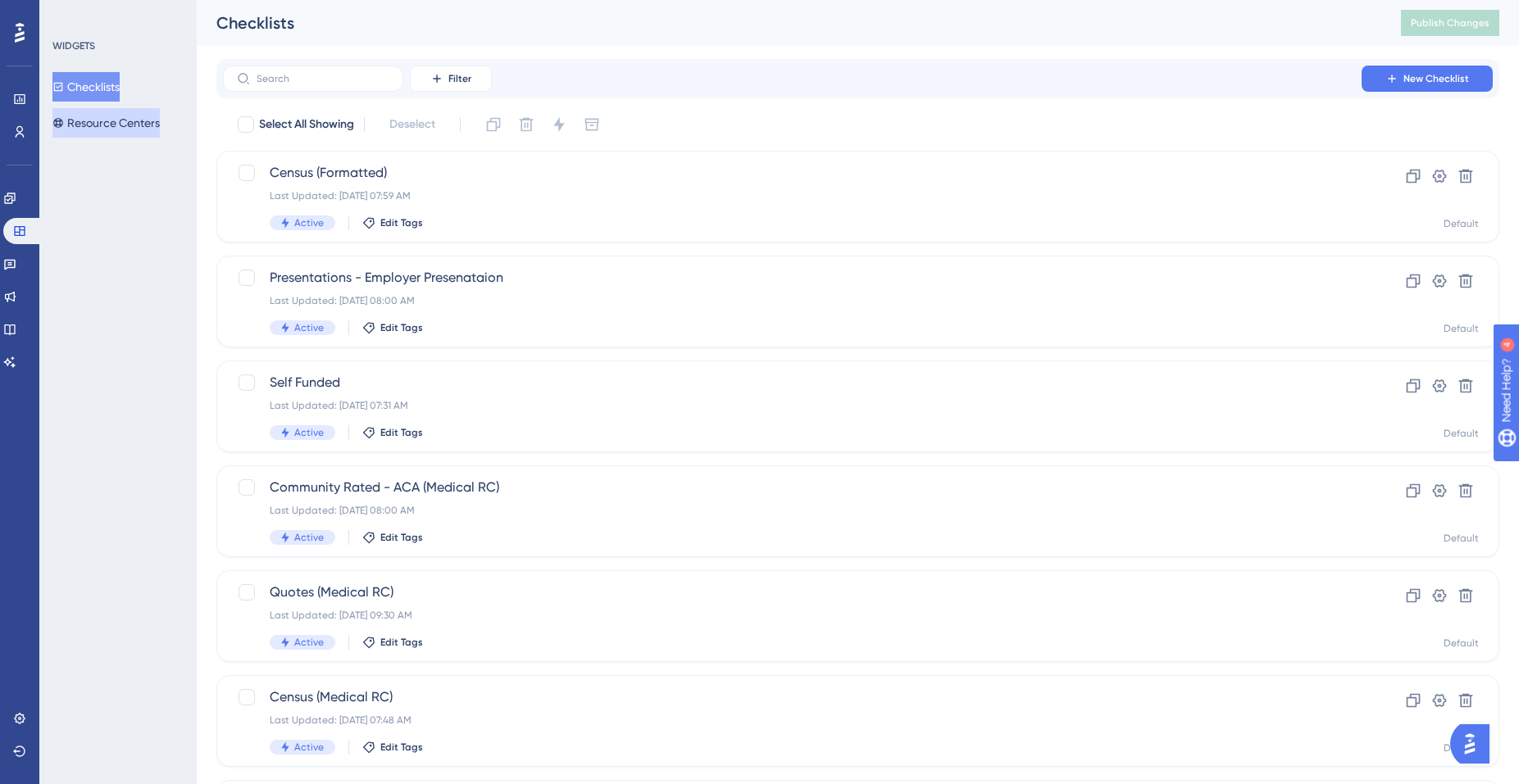
click at [117, 119] on button "Resource Centers" at bounding box center [105, 122] width 107 height 30
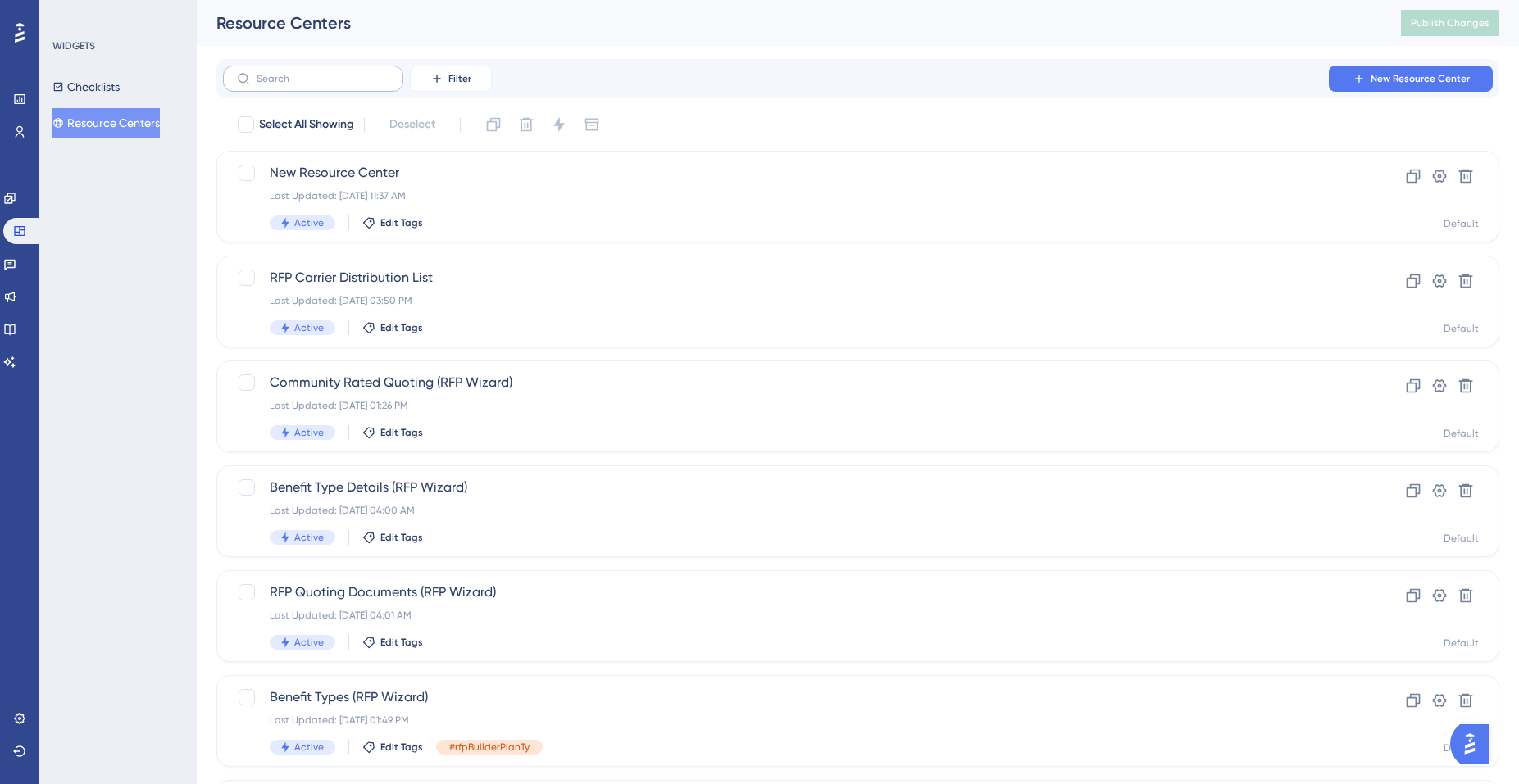
click at [323, 86] on label at bounding box center [313, 78] width 180 height 26
click at [323, 85] on input "text" at bounding box center [322, 78] width 132 height 12
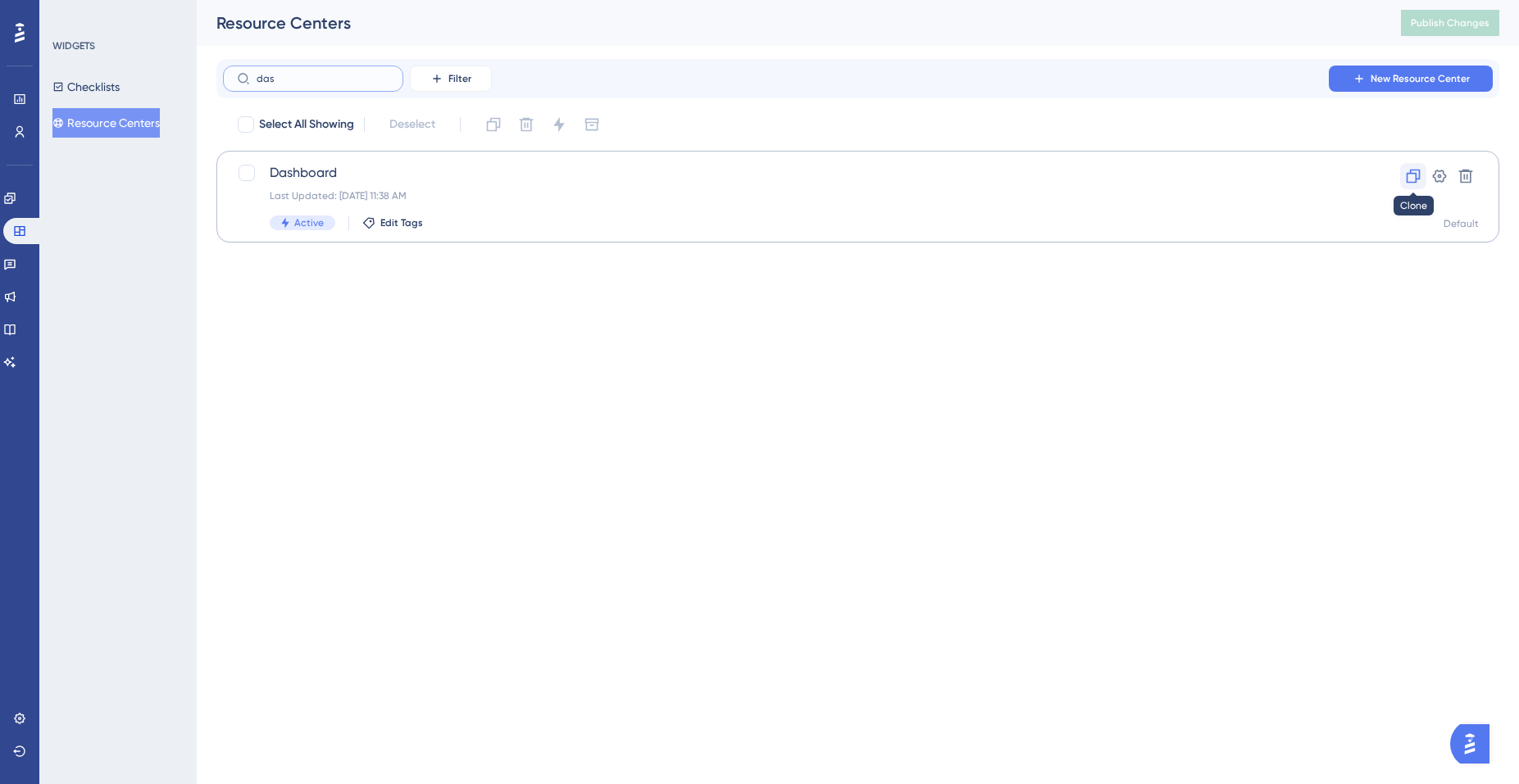
type input "das"
click at [1413, 176] on icon at bounding box center [1413, 176] width 16 height 16
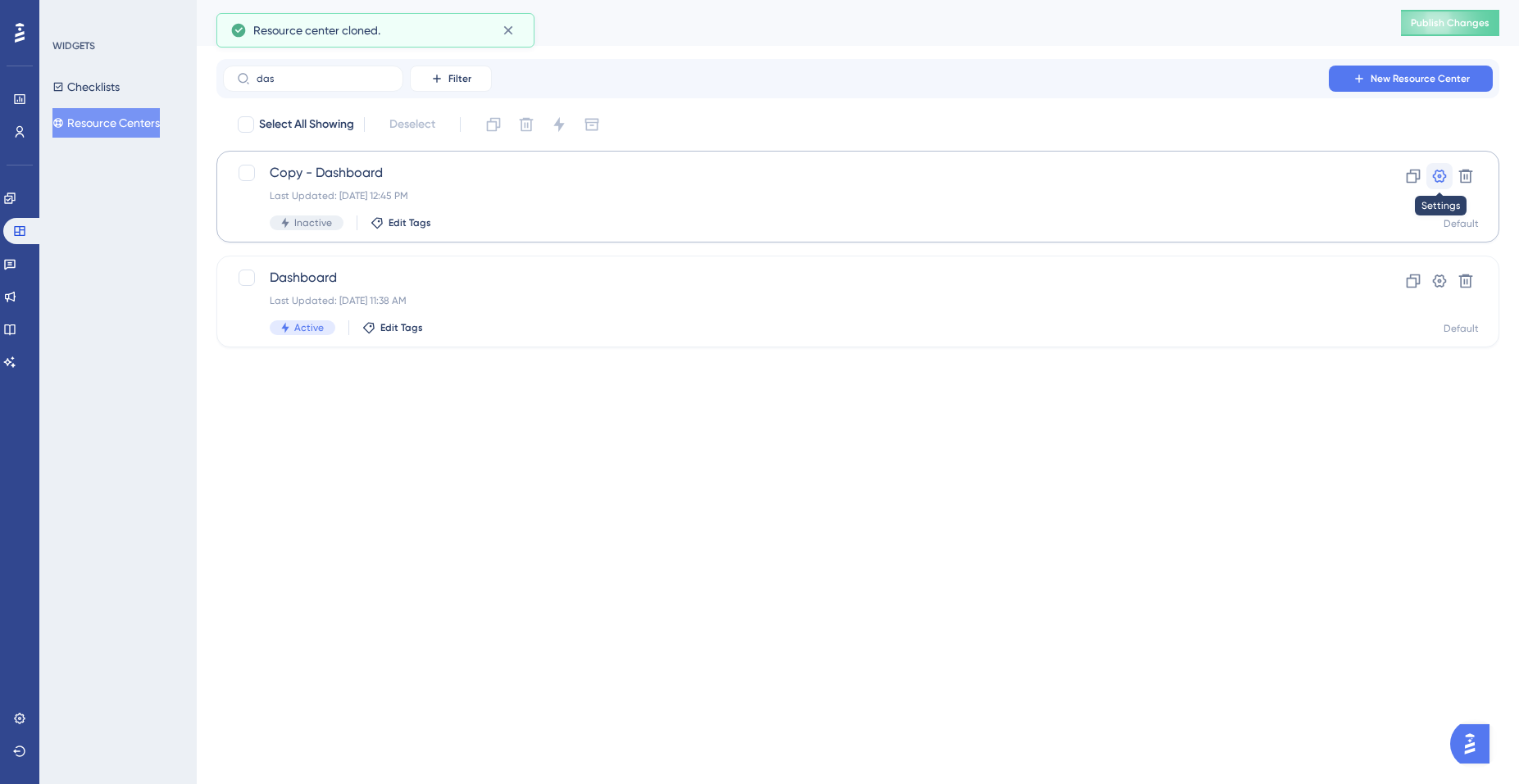
click at [1444, 171] on icon at bounding box center [1439, 176] width 16 height 16
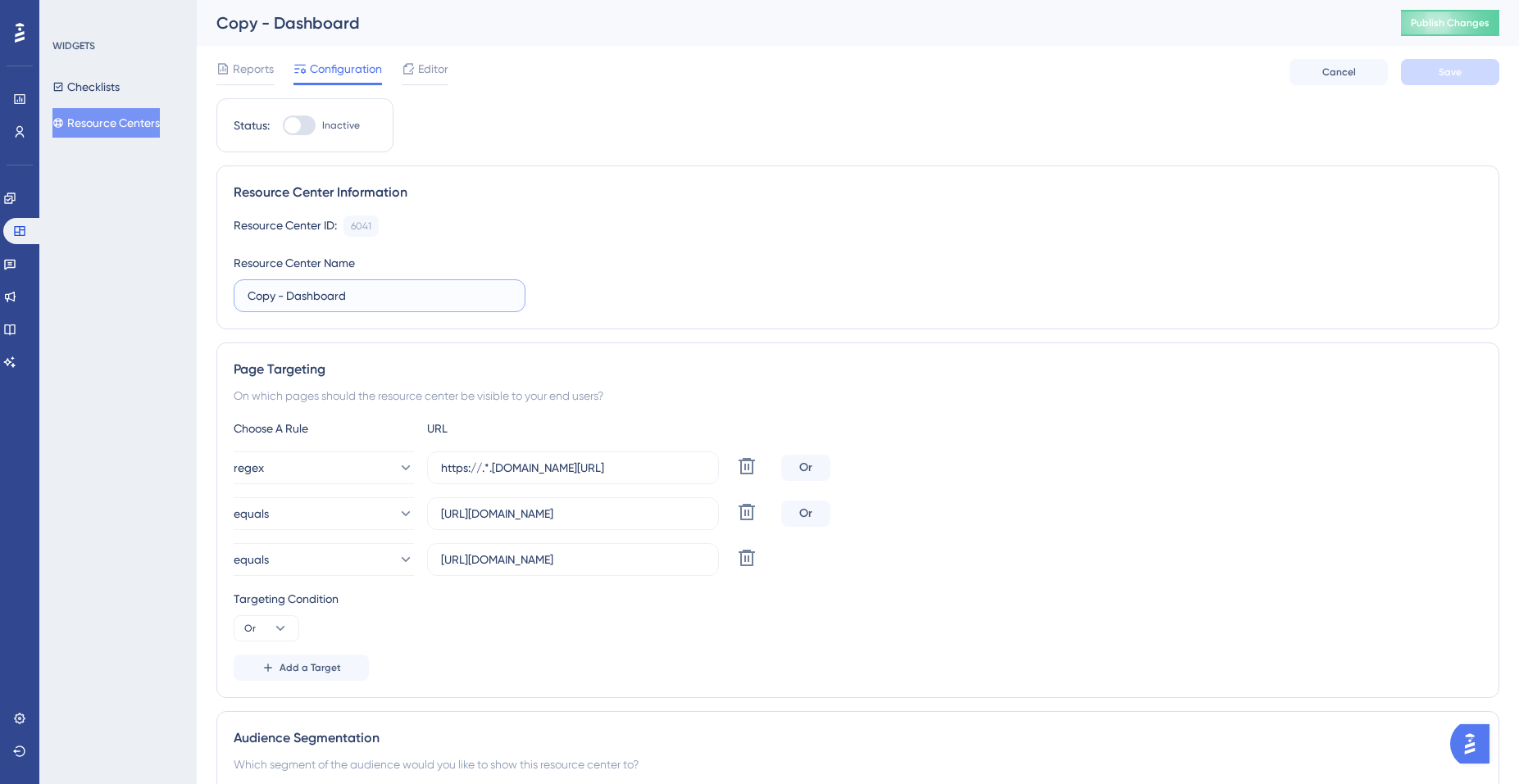
drag, startPoint x: 361, startPoint y: 296, endPoint x: 203, endPoint y: 284, distance: 158.5
click at [201, 284] on div "Performance Users Engagement Widgets Feedback Product Updates Knowledge Base AI…" at bounding box center [857, 632] width 1322 height 1264
type input "Dashboard test"
click at [751, 467] on icon at bounding box center [746, 466] width 20 height 20
type input "https://app.plansight.com/app"
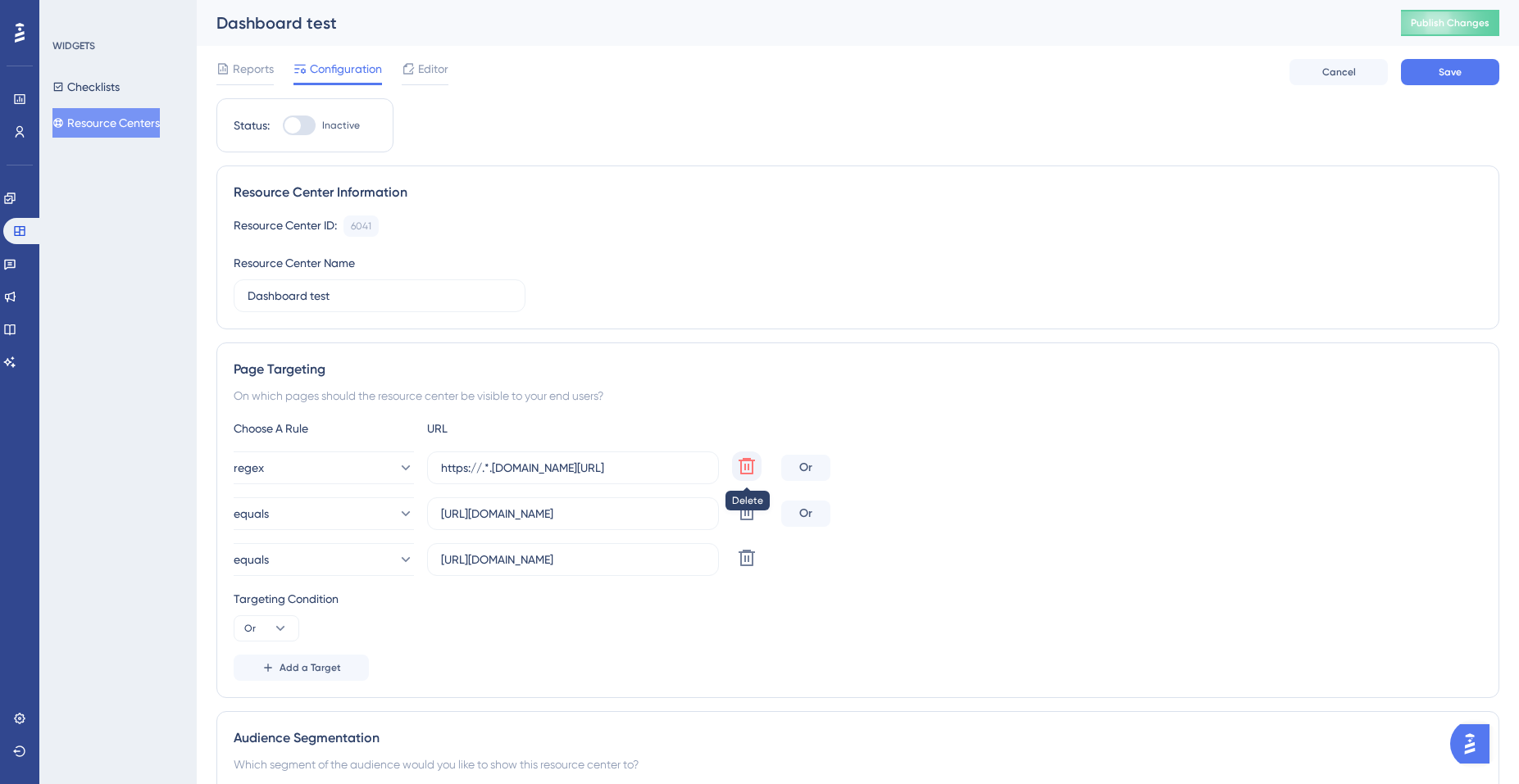
type input "https://stage.plansight.com/app"
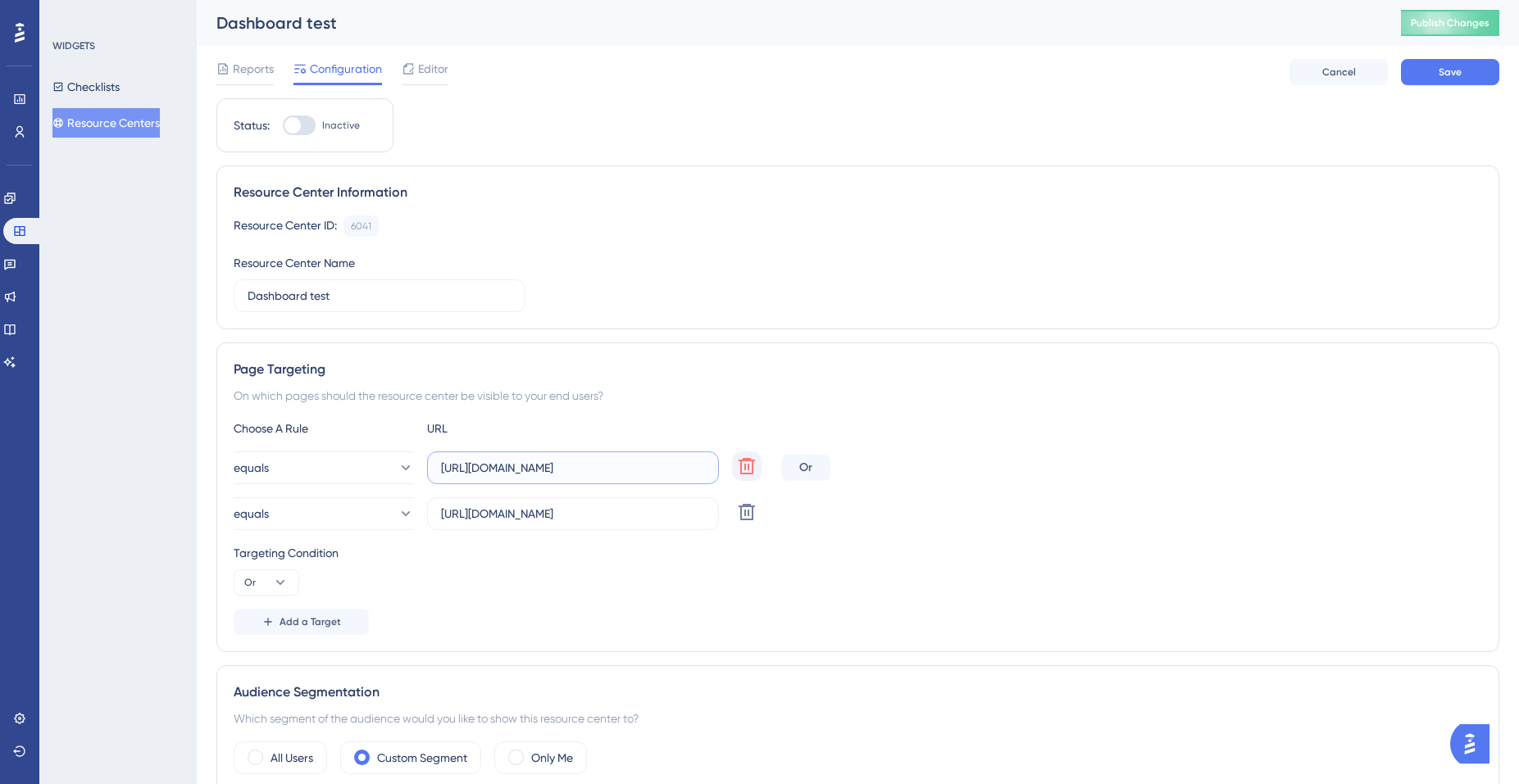
drag, startPoint x: 505, startPoint y: 471, endPoint x: 484, endPoint y: 471, distance: 21.0
click at [484, 471] on input "https://app.plansight.com/app" at bounding box center [573, 468] width 264 height 18
type input "https://test.plansight.com/app"
drag, startPoint x: 515, startPoint y: 516, endPoint x: 494, endPoint y: 518, distance: 21.1
click at [494, 518] on input "https://stage.plansight.com/app" at bounding box center [573, 514] width 264 height 18
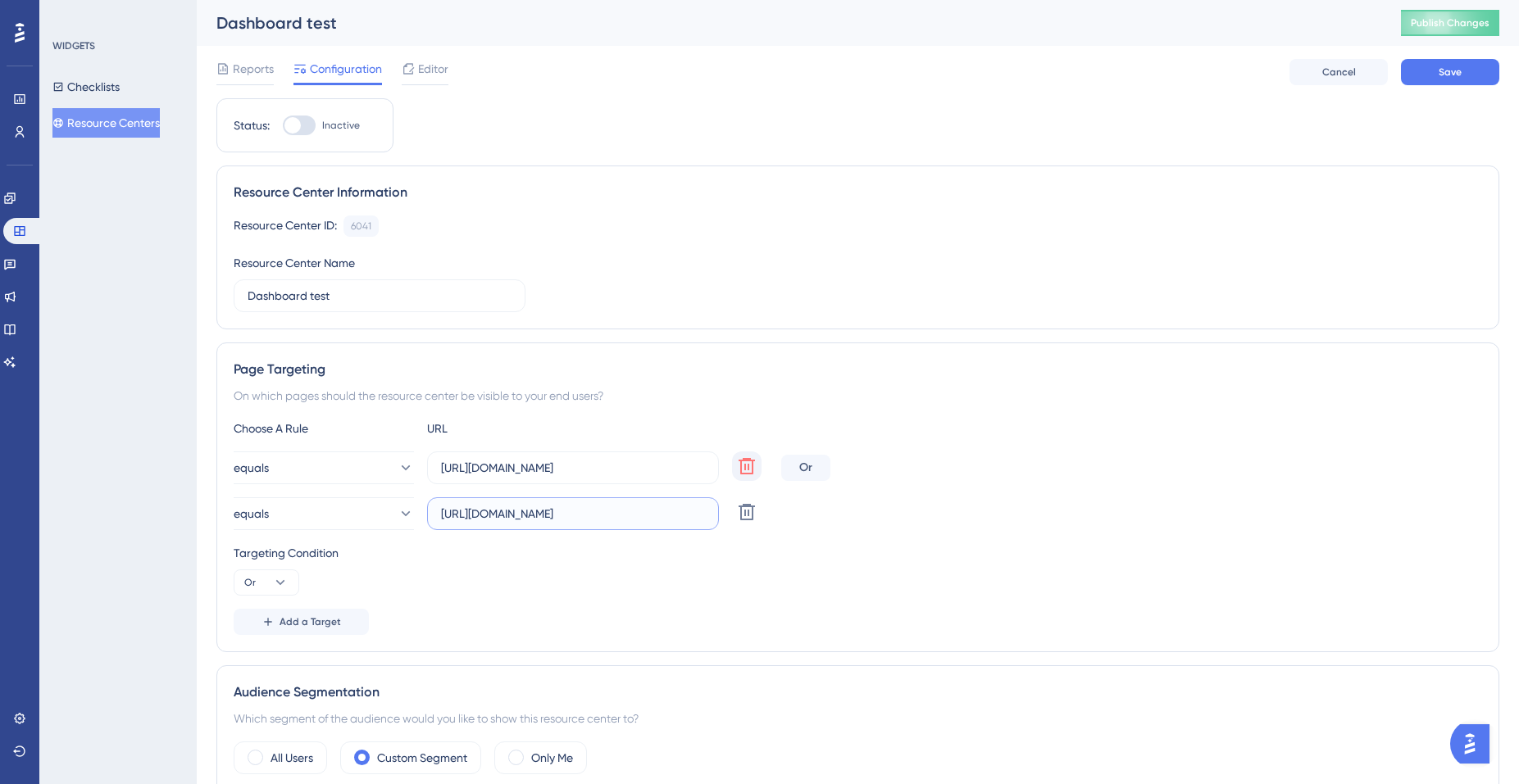
click at [498, 517] on input "https://stage.plansight.com/app" at bounding box center [573, 514] width 264 height 18
drag, startPoint x: 512, startPoint y: 515, endPoint x: 567, endPoint y: 533, distance: 57.9
click at [485, 517] on input "https://stage.plansight.com/app" at bounding box center [573, 514] width 264 height 18
type input "https://test.plansight.com/app"
click at [680, 592] on div "Targeting Condition Or" at bounding box center [857, 570] width 1248 height 52
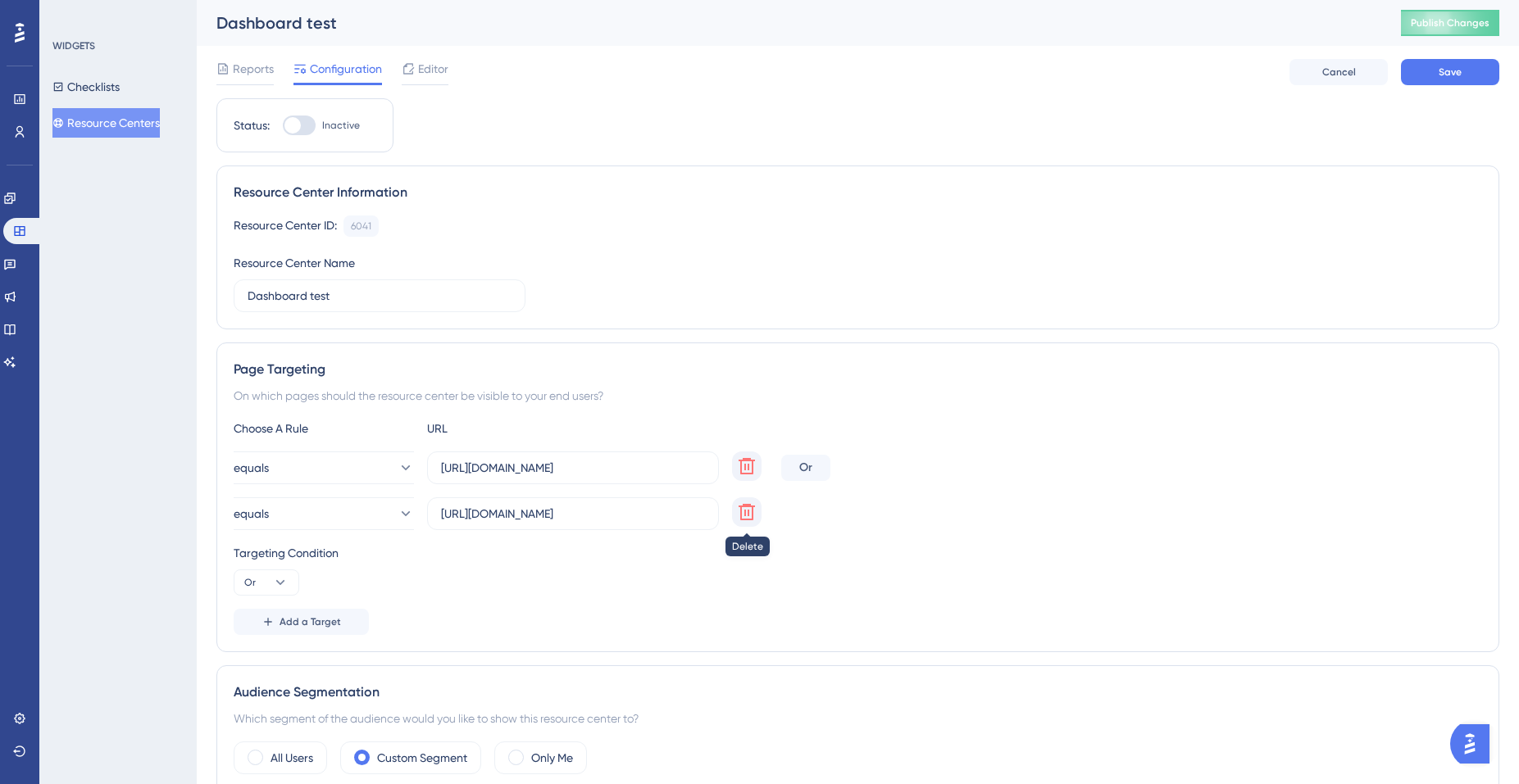
click at [737, 512] on icon at bounding box center [746, 512] width 20 height 20
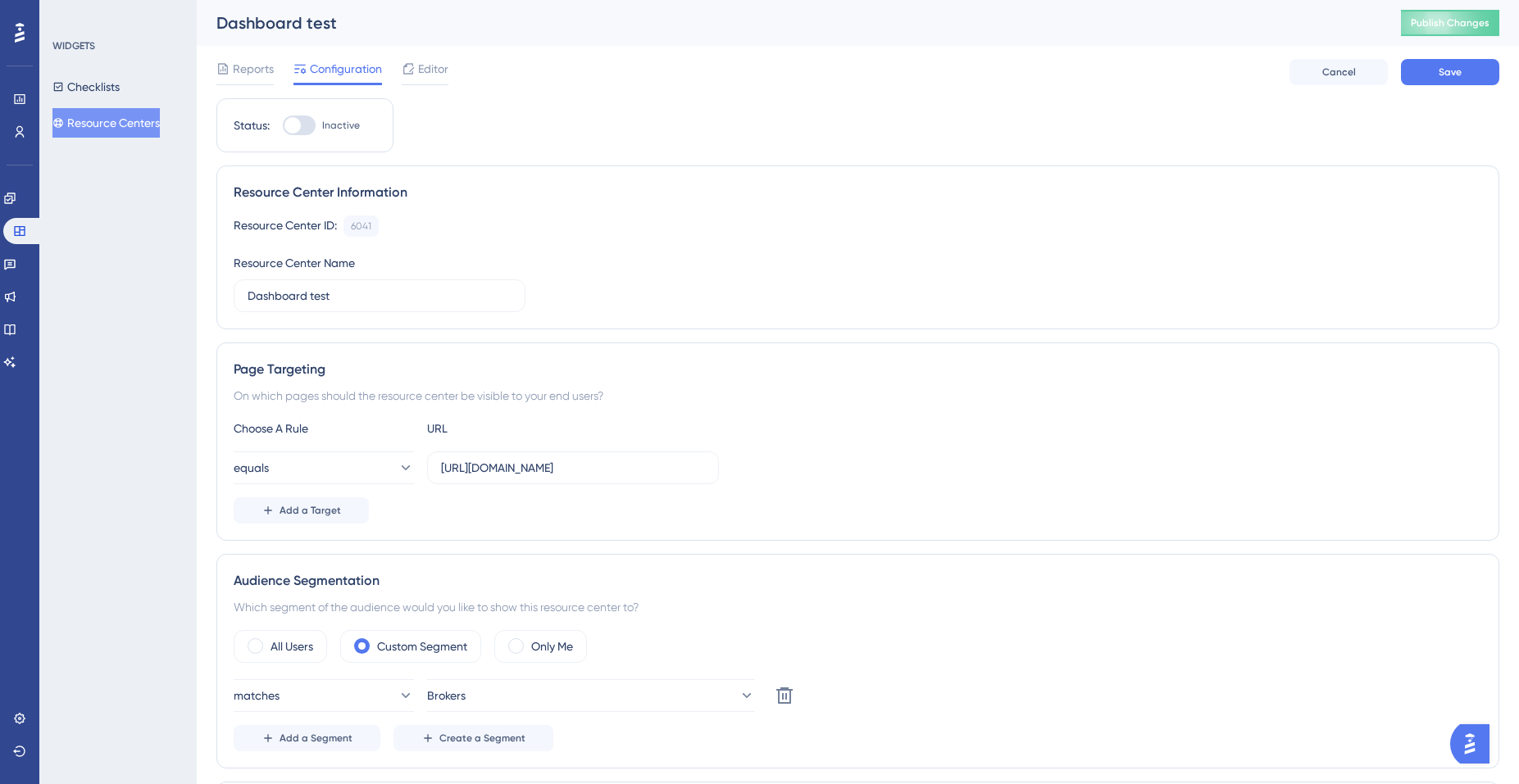
click at [302, 131] on div at bounding box center [299, 125] width 32 height 20
click at [283, 126] on input "Inactive" at bounding box center [282, 125] width 1 height 1
checkbox input "true"
click at [1426, 72] on button "Save" at bounding box center [1450, 72] width 98 height 26
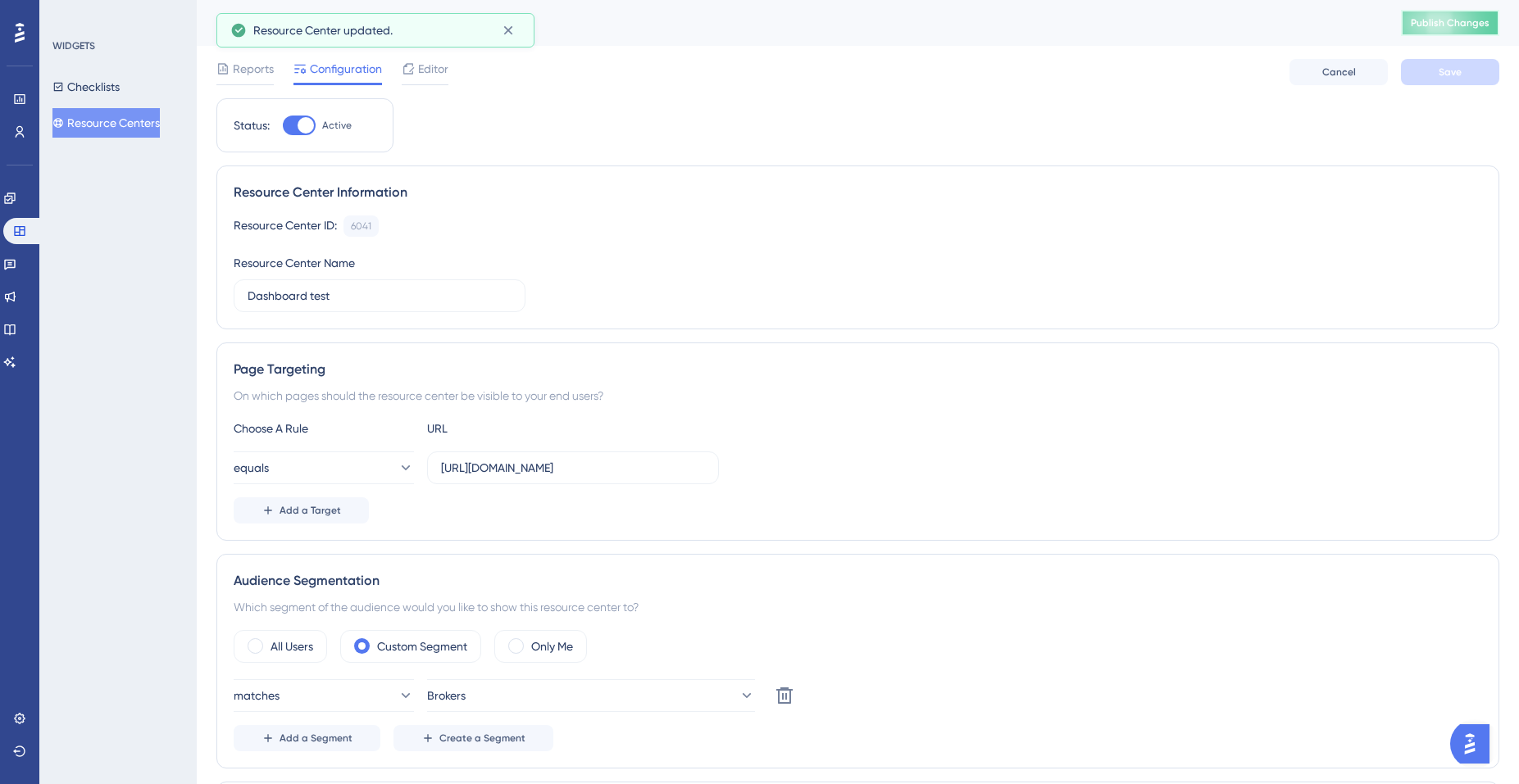
click at [1424, 28] on span "Publish Changes" at bounding box center [1450, 23] width 78 height 14
click at [433, 70] on span "Editor" at bounding box center [433, 69] width 31 height 20
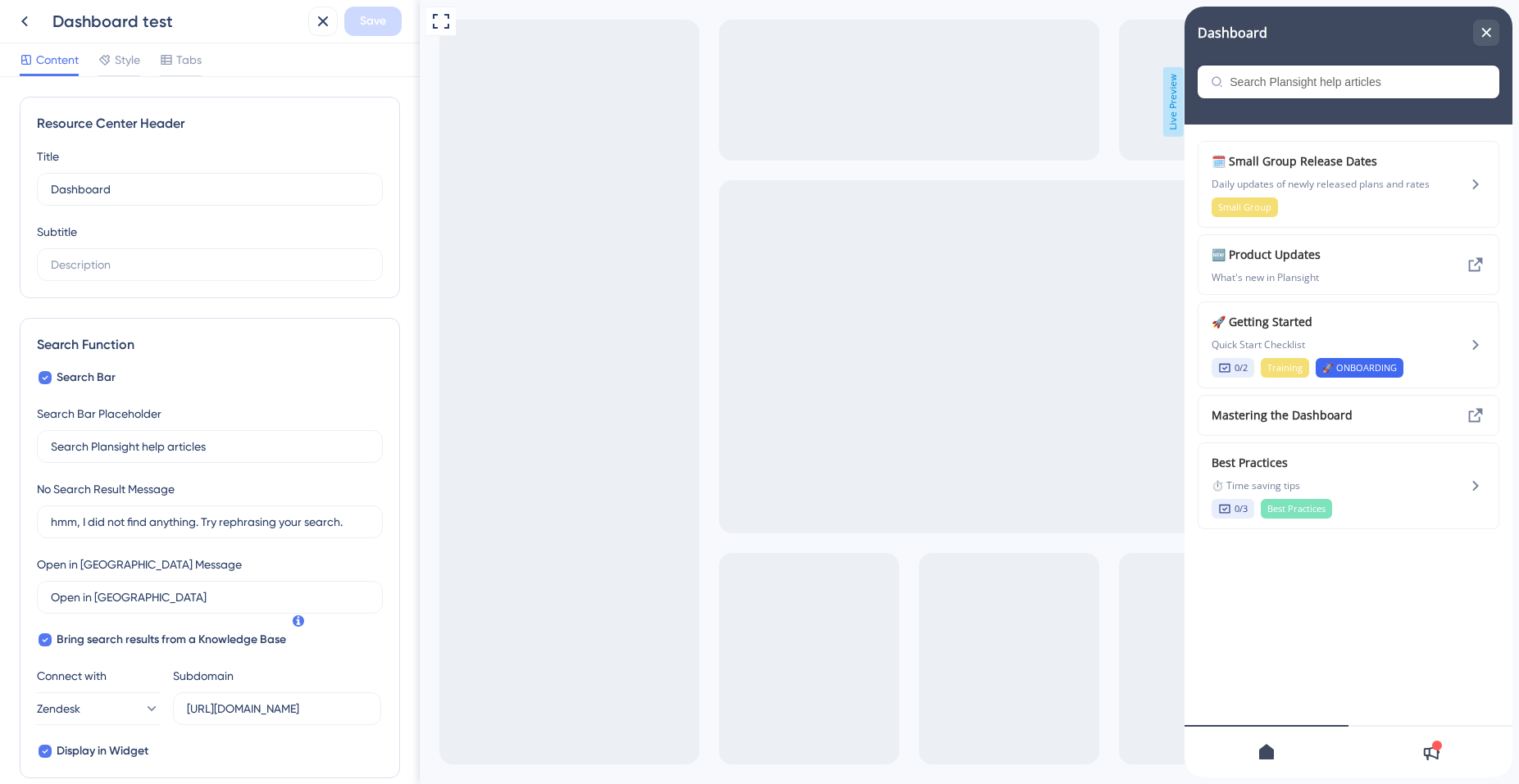
scroll to position [455, 0]
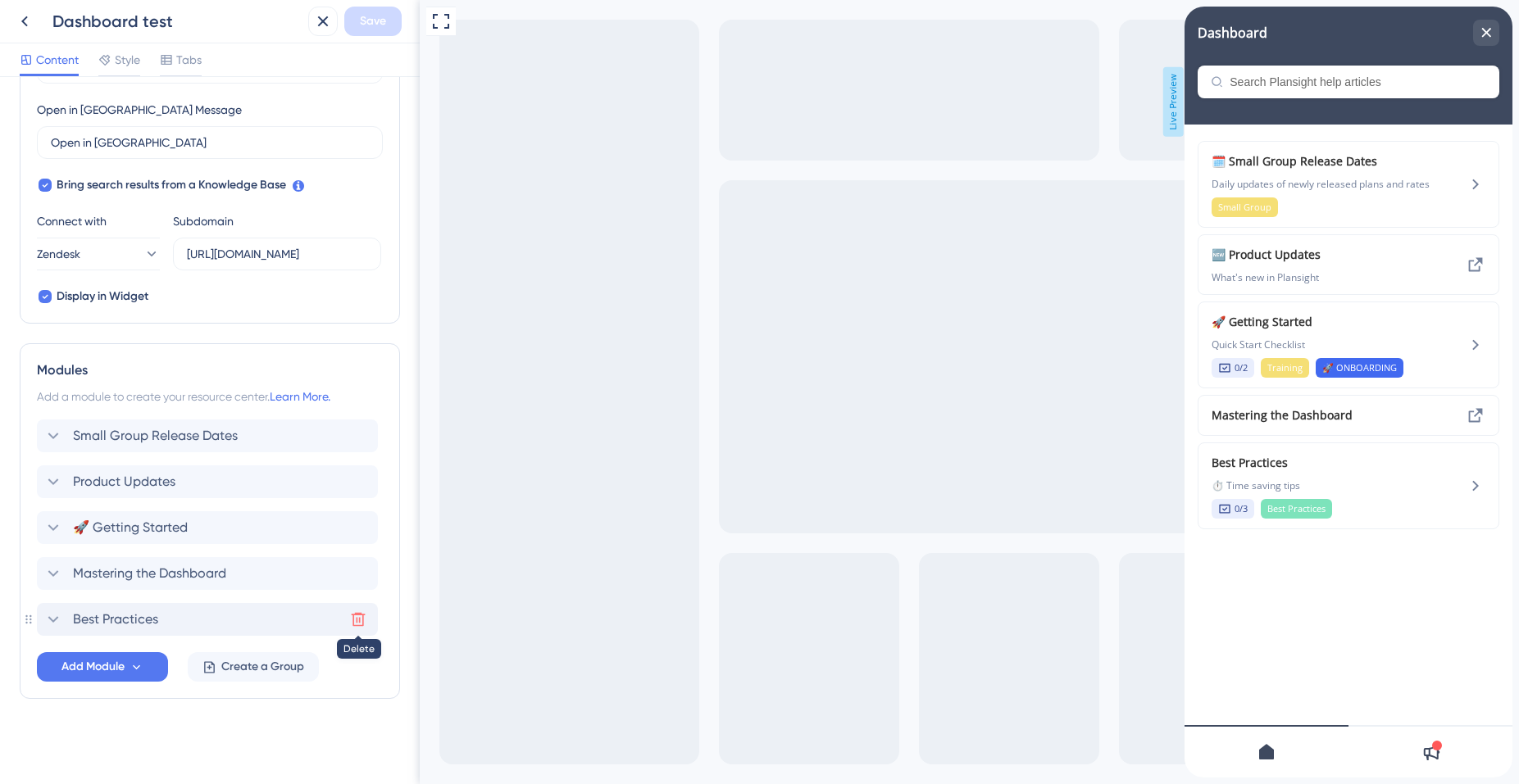
click at [361, 620] on icon at bounding box center [358, 619] width 16 height 16
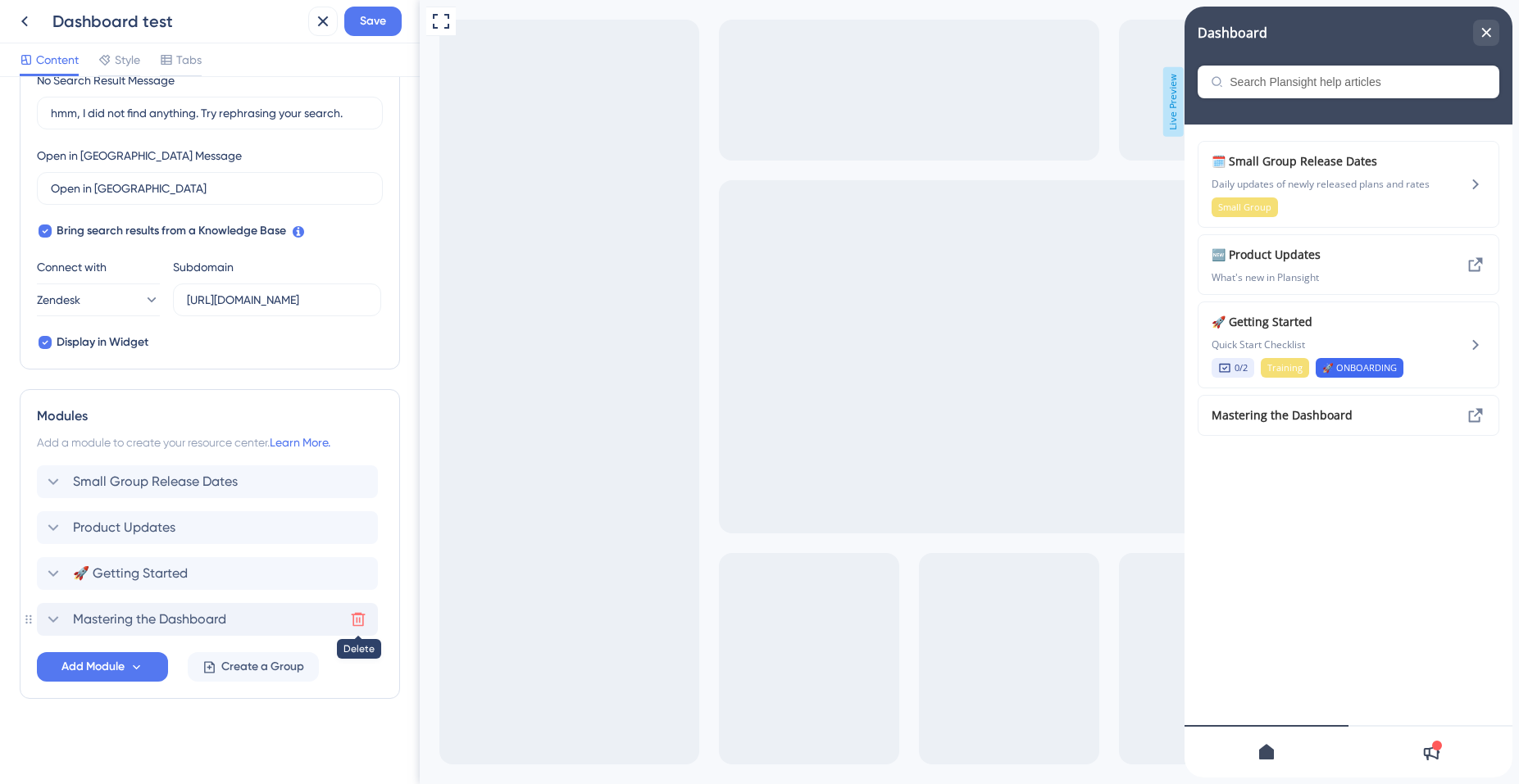
click at [357, 617] on icon at bounding box center [358, 619] width 16 height 16
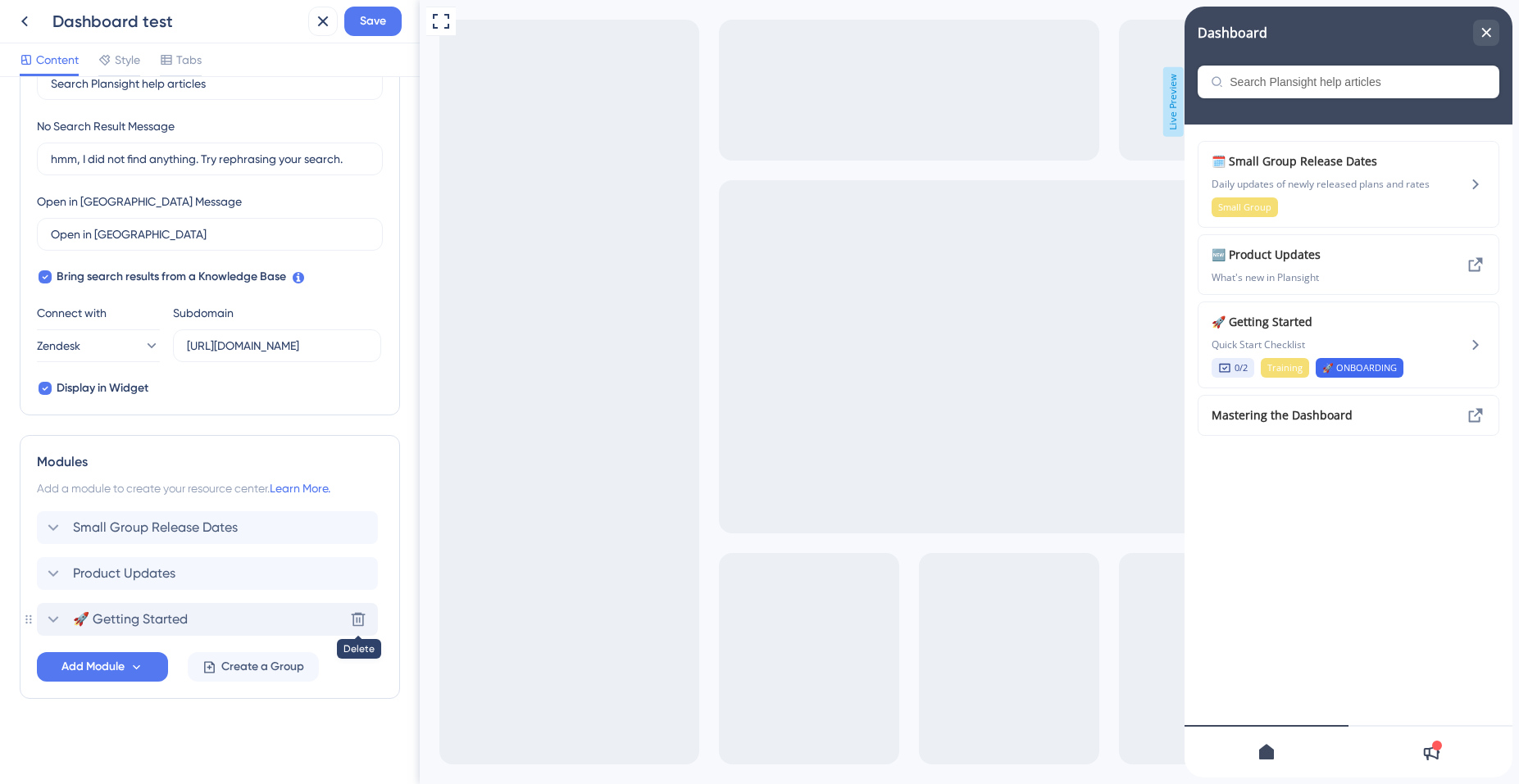
scroll to position [363, 0]
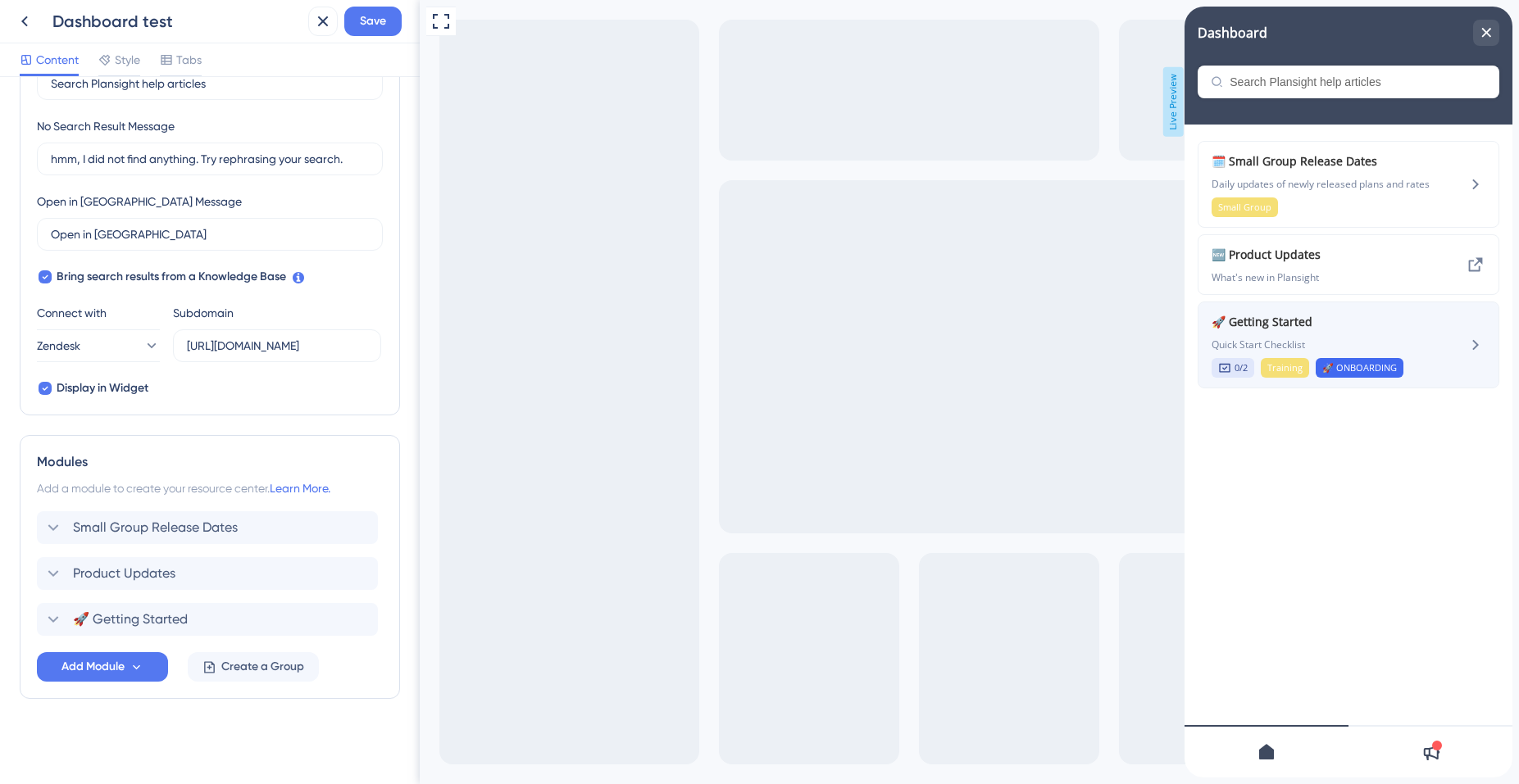
click at [1342, 337] on div "🚀 Getting Started Quick Start Checklist 0/2 Training 🚀 ONBOARDING" at bounding box center [1320, 345] width 219 height 66
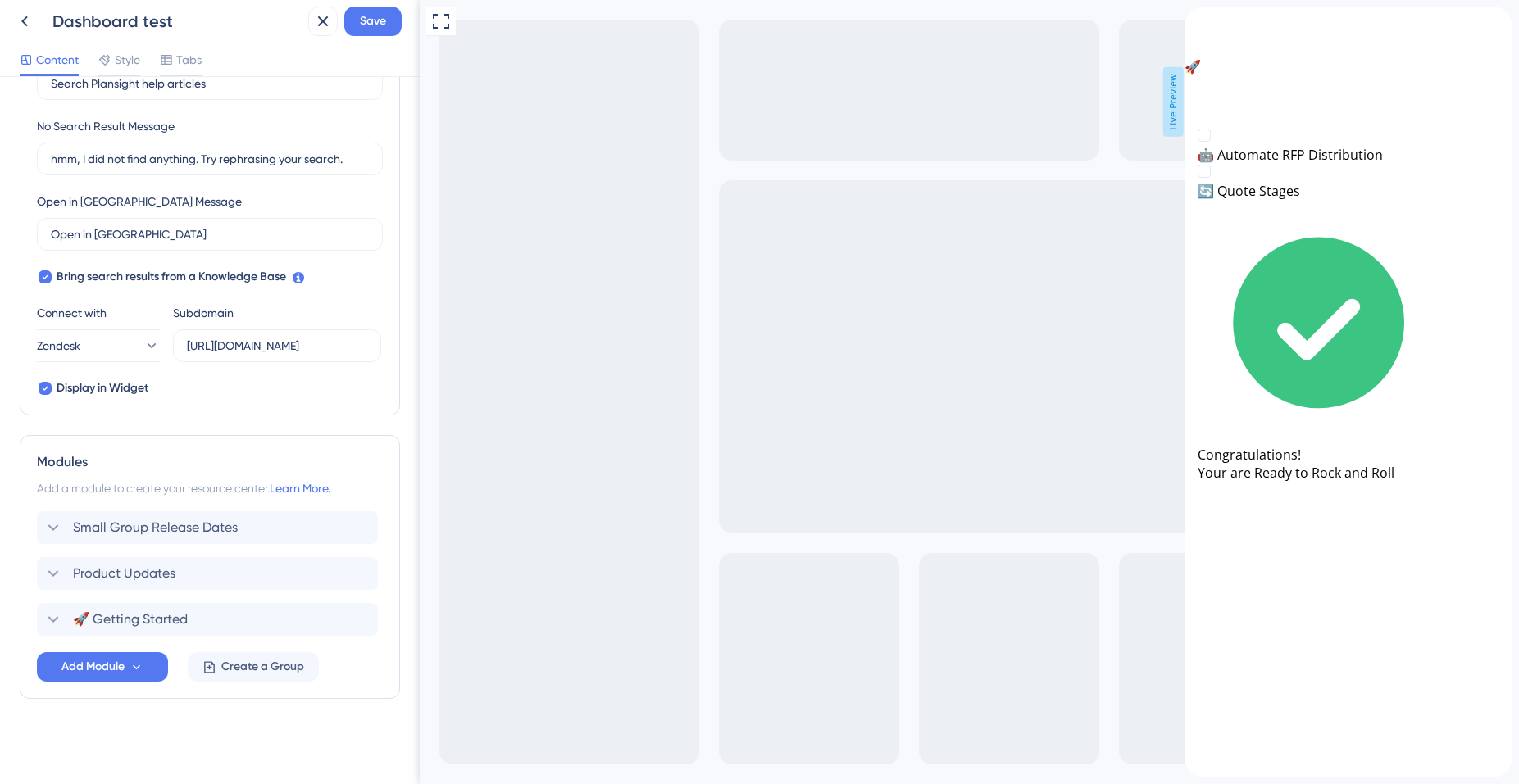
click at [1198, 21] on icon "back to header" at bounding box center [1190, 14] width 14 height 14
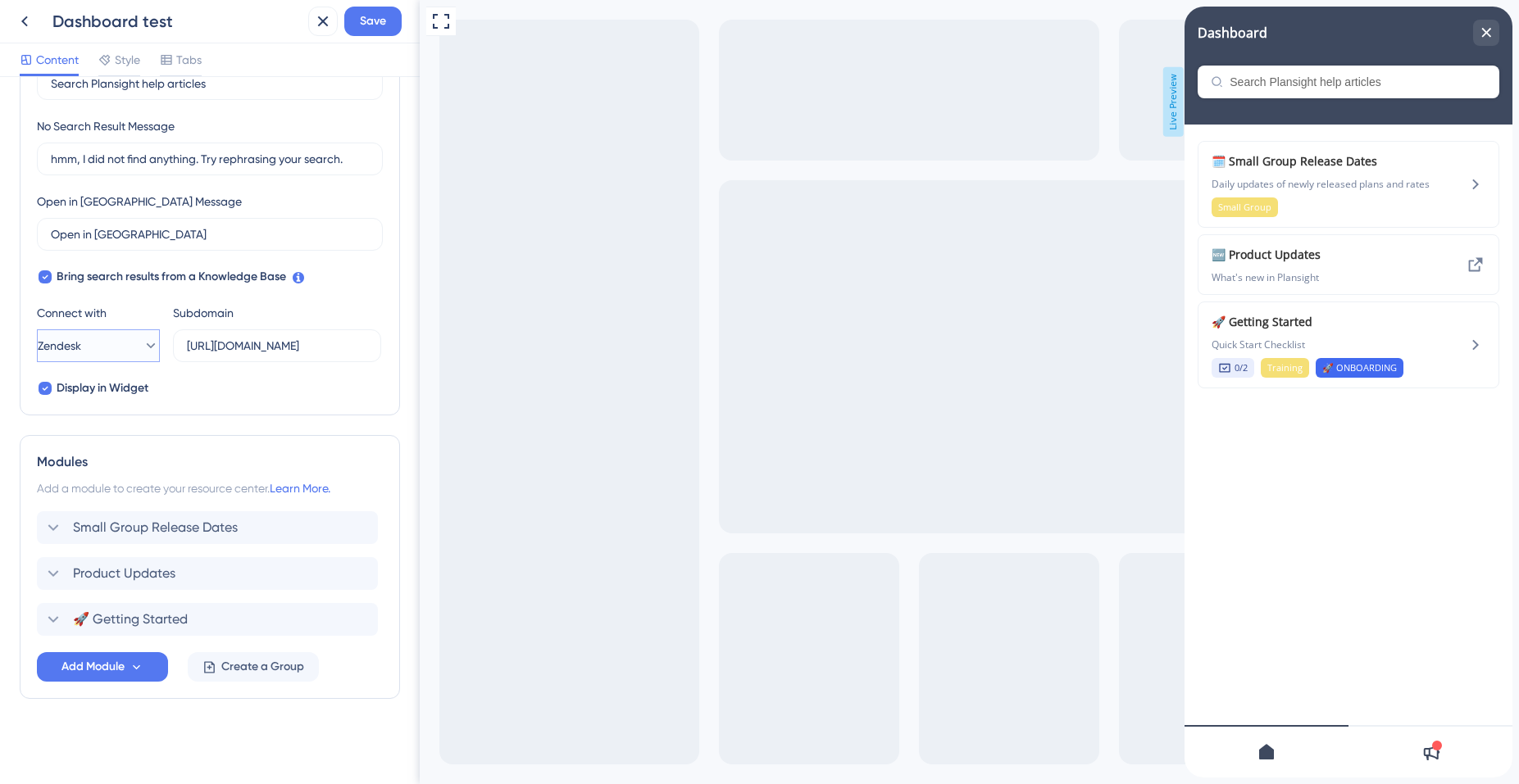
drag, startPoint x: 127, startPoint y: 347, endPoint x: 149, endPoint y: 347, distance: 22.0
click at [127, 347] on button "Zendesk" at bounding box center [98, 346] width 123 height 32
click at [240, 397] on div "Search Bar Search Bar Placeholder Search Plansight help articles No Search Resu…" at bounding box center [210, 201] width 346 height 393
click at [227, 670] on span "Create a Group" at bounding box center [263, 667] width 83 height 20
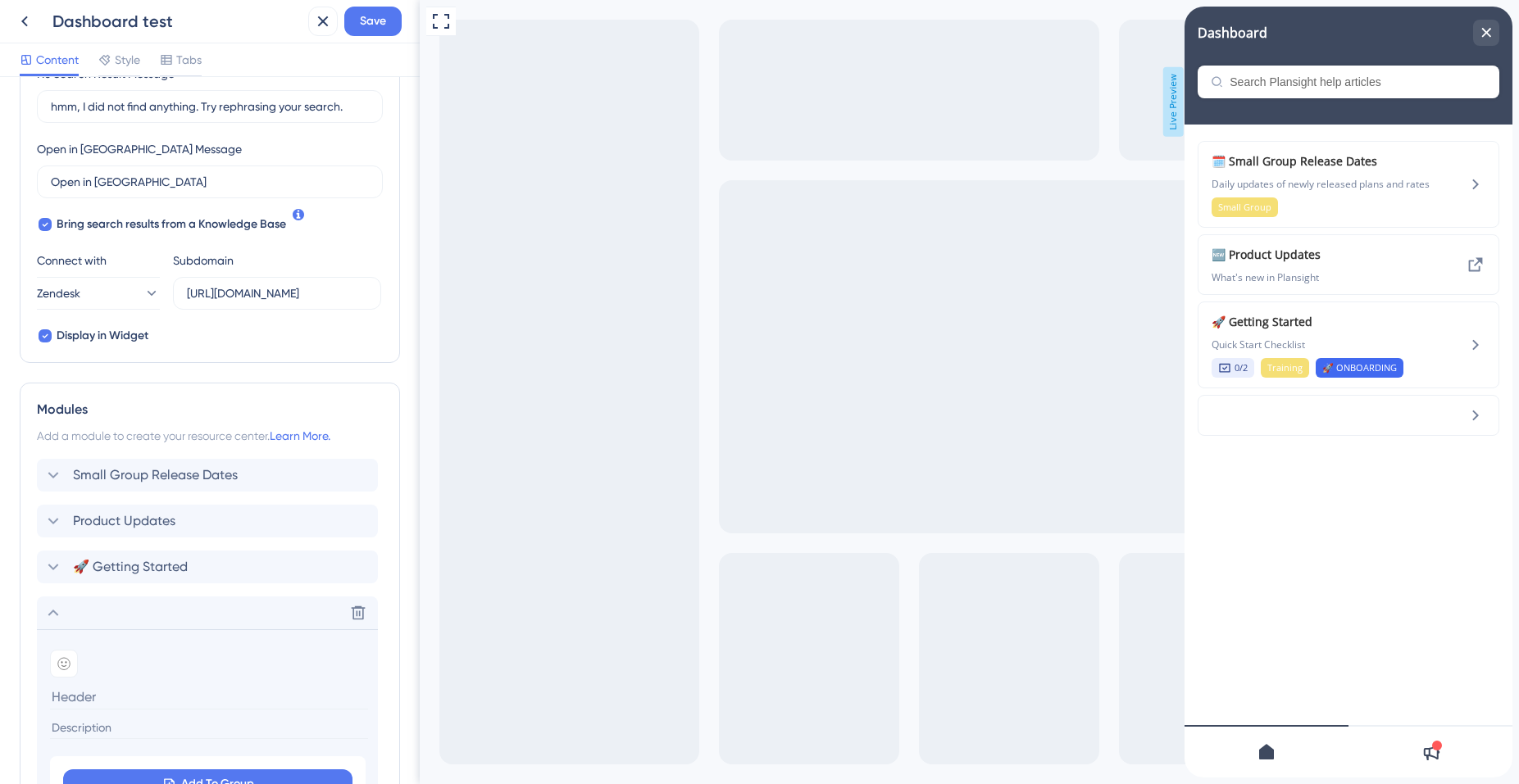
scroll to position [426, 0]
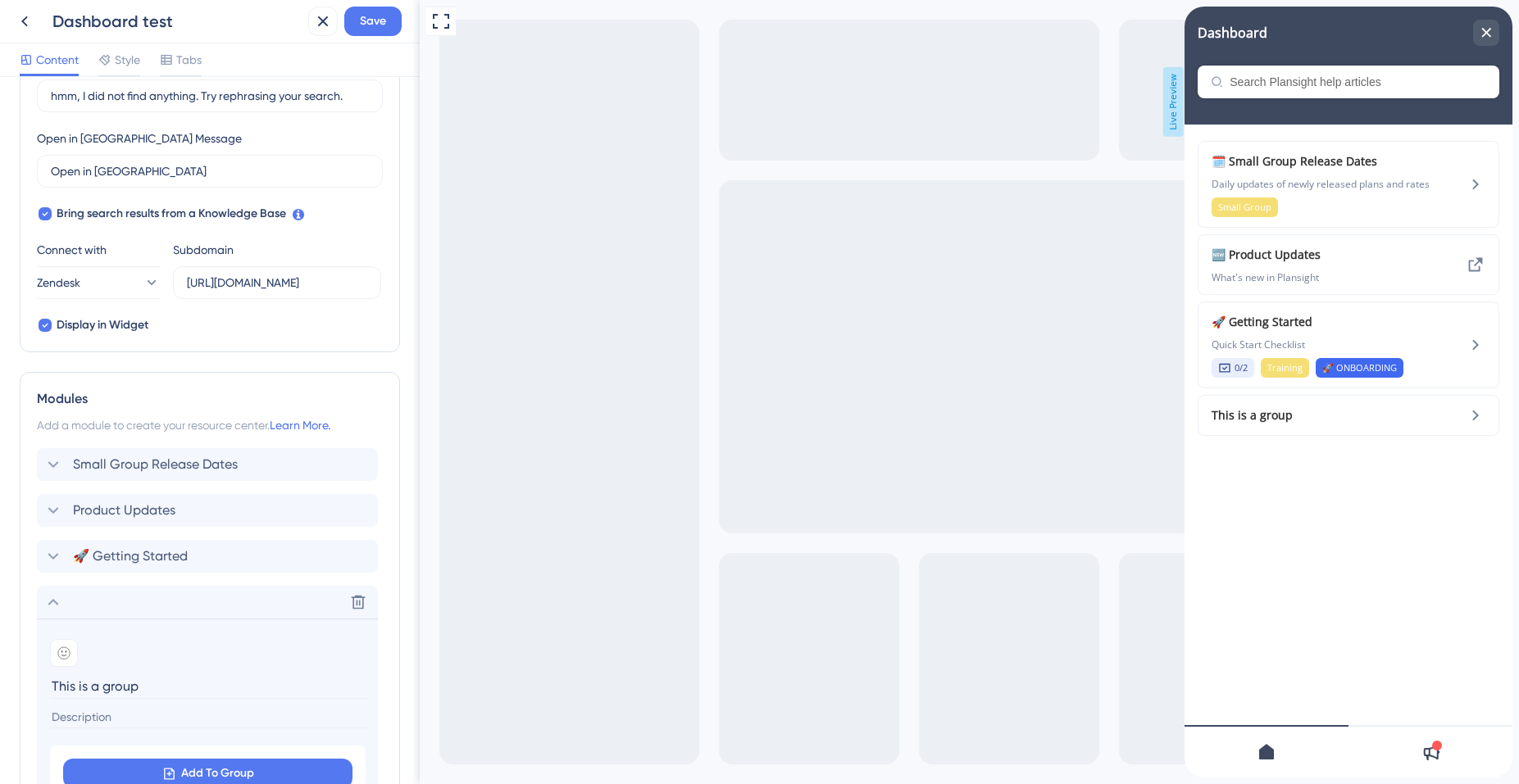
type input "This is a group"
click at [388, 696] on div "Modules Add a module to create your resource center. Learn More. Small Group Re…" at bounding box center [210, 646] width 380 height 550
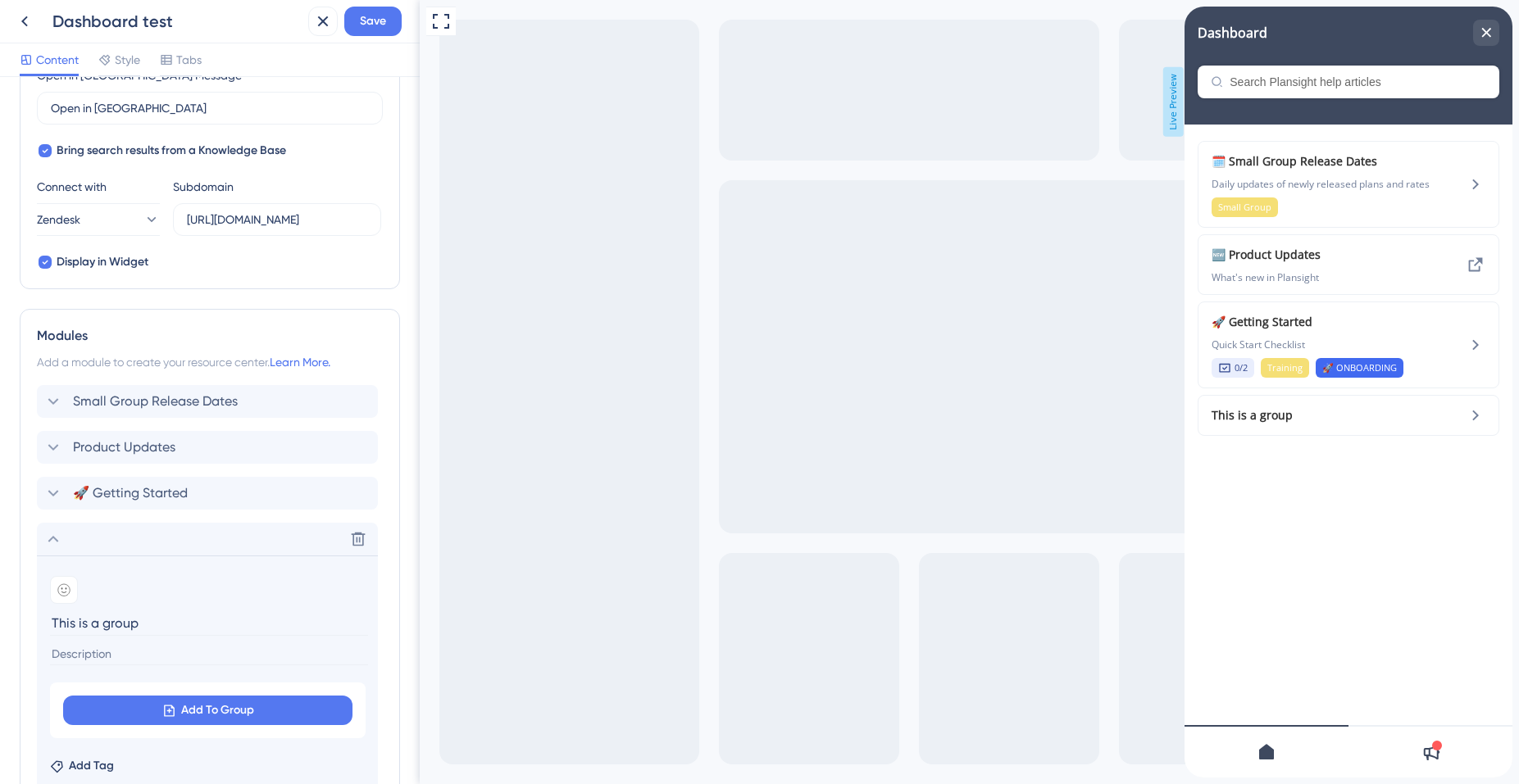
scroll to position [649, 0]
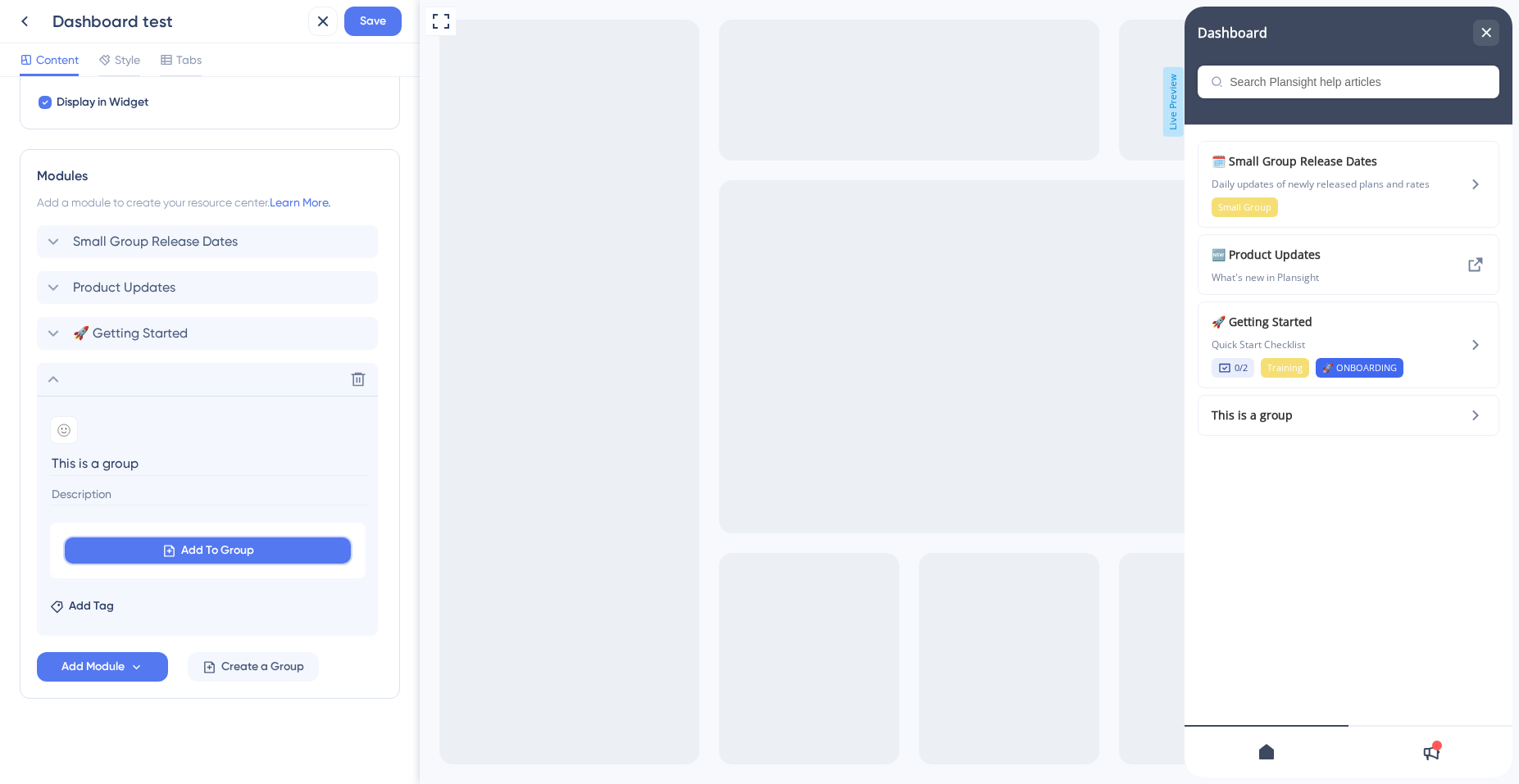
click at [235, 553] on span "Add To Group" at bounding box center [217, 551] width 73 height 20
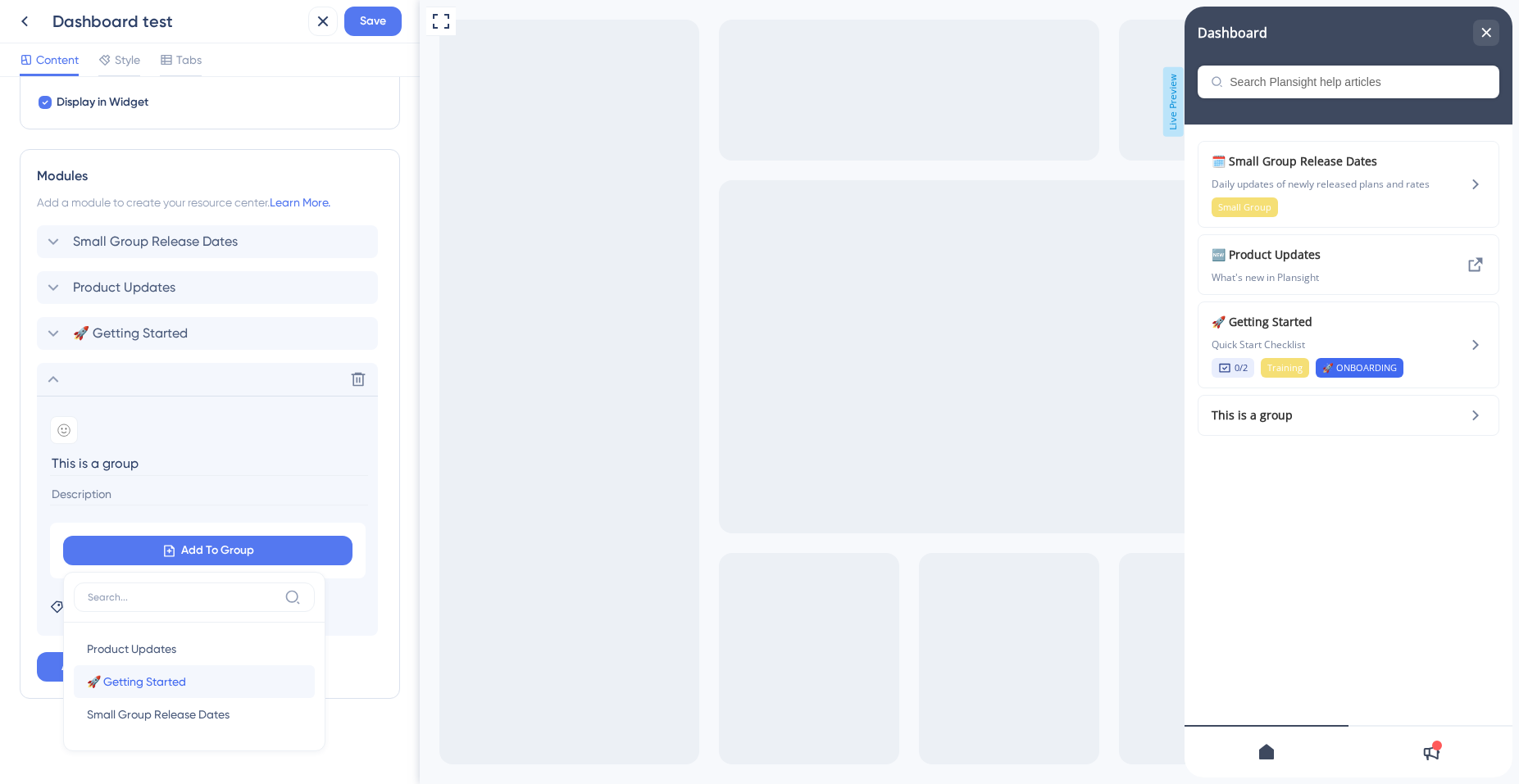
click at [198, 680] on div "🚀 Getting Started 🚀 Getting Started" at bounding box center [194, 681] width 215 height 32
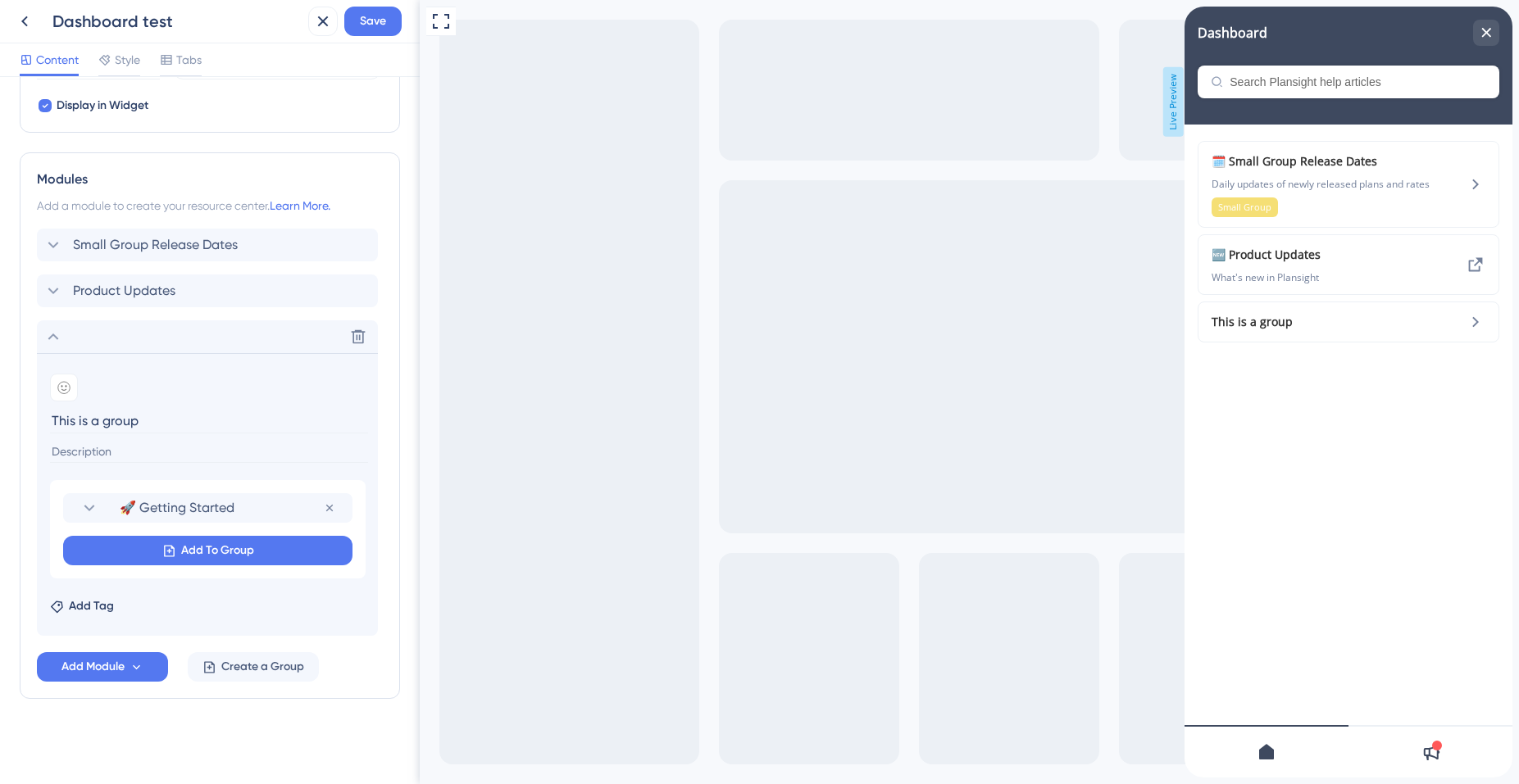
scroll to position [645, 0]
click at [231, 548] on span "Add To Group" at bounding box center [217, 551] width 73 height 20
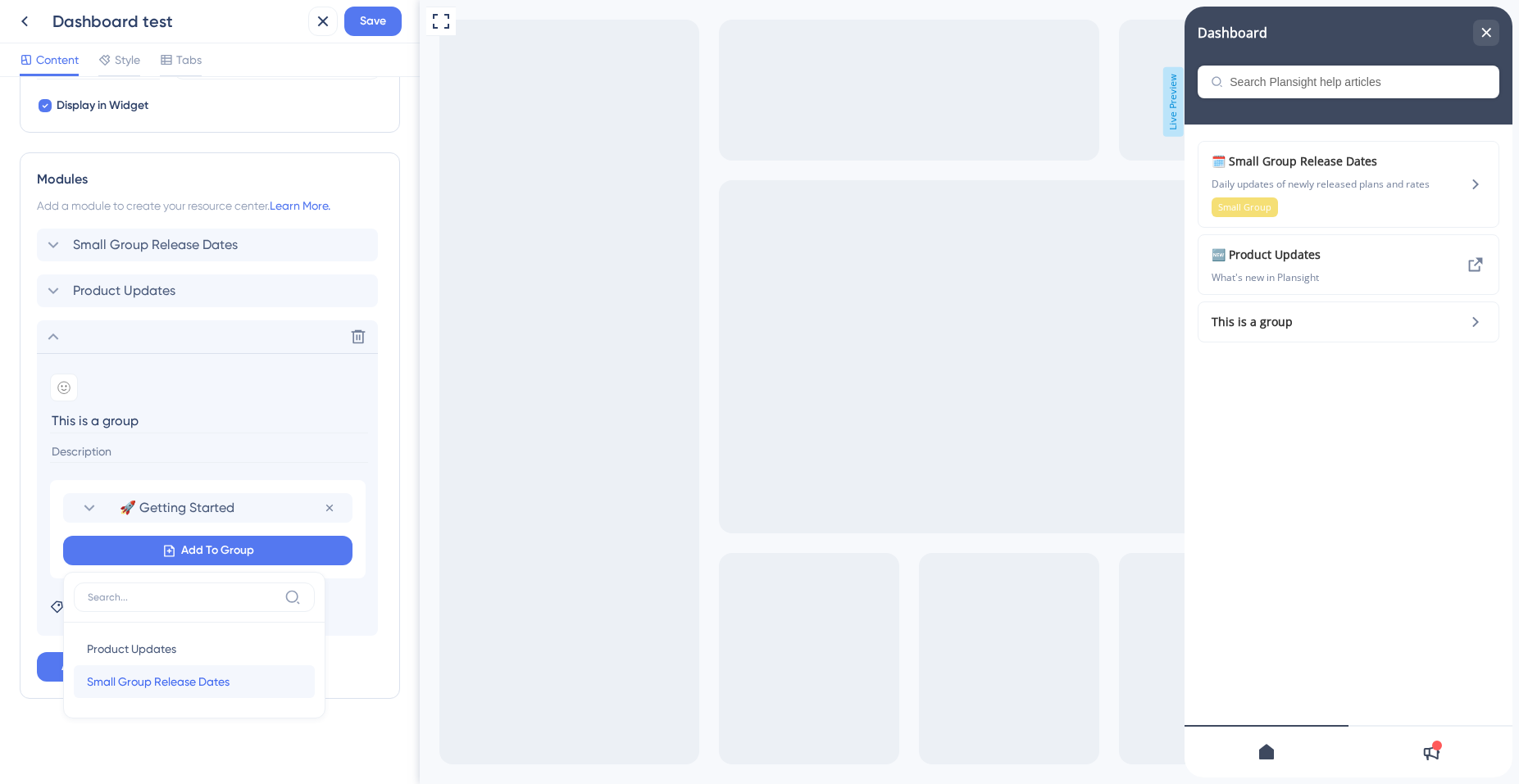
click at [160, 682] on span "Small Group Release Dates" at bounding box center [158, 681] width 142 height 20
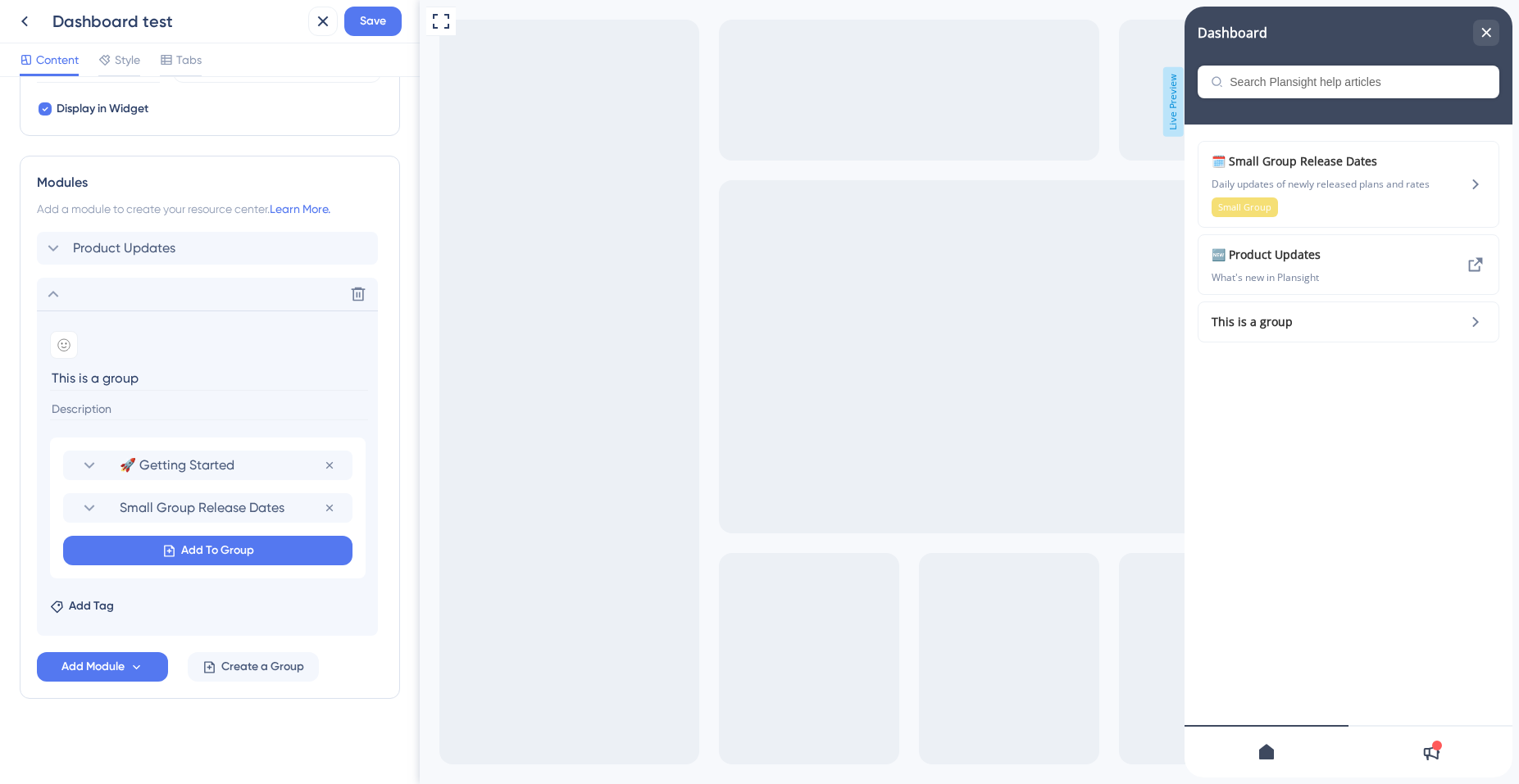
scroll to position [643, 0]
click at [1336, 383] on div "🆕 Product Updates What's new in Plansight This is a group" at bounding box center [1348, 428] width 328 height 608
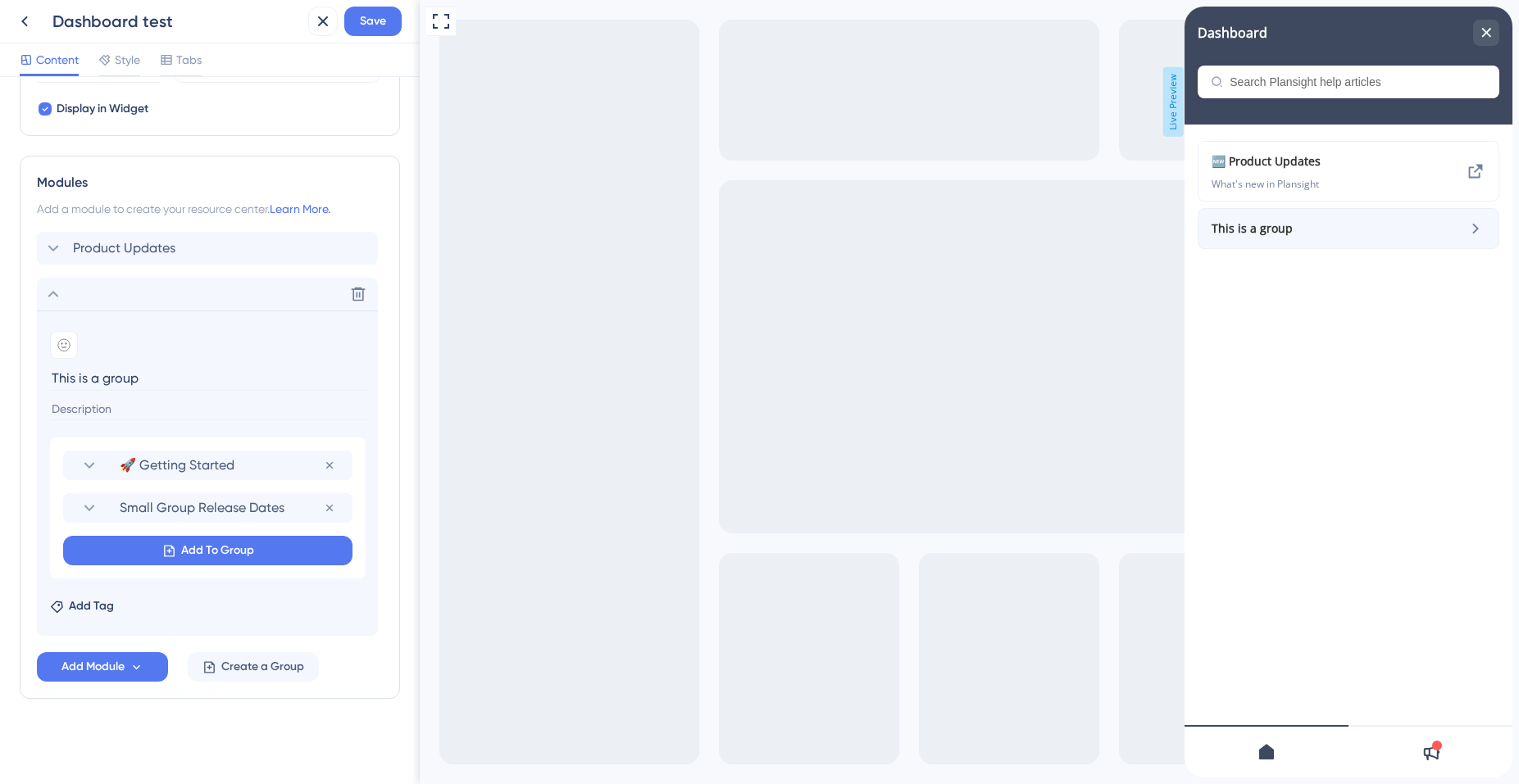
click at [1347, 233] on span "This is a group" at bounding box center [1307, 229] width 193 height 20
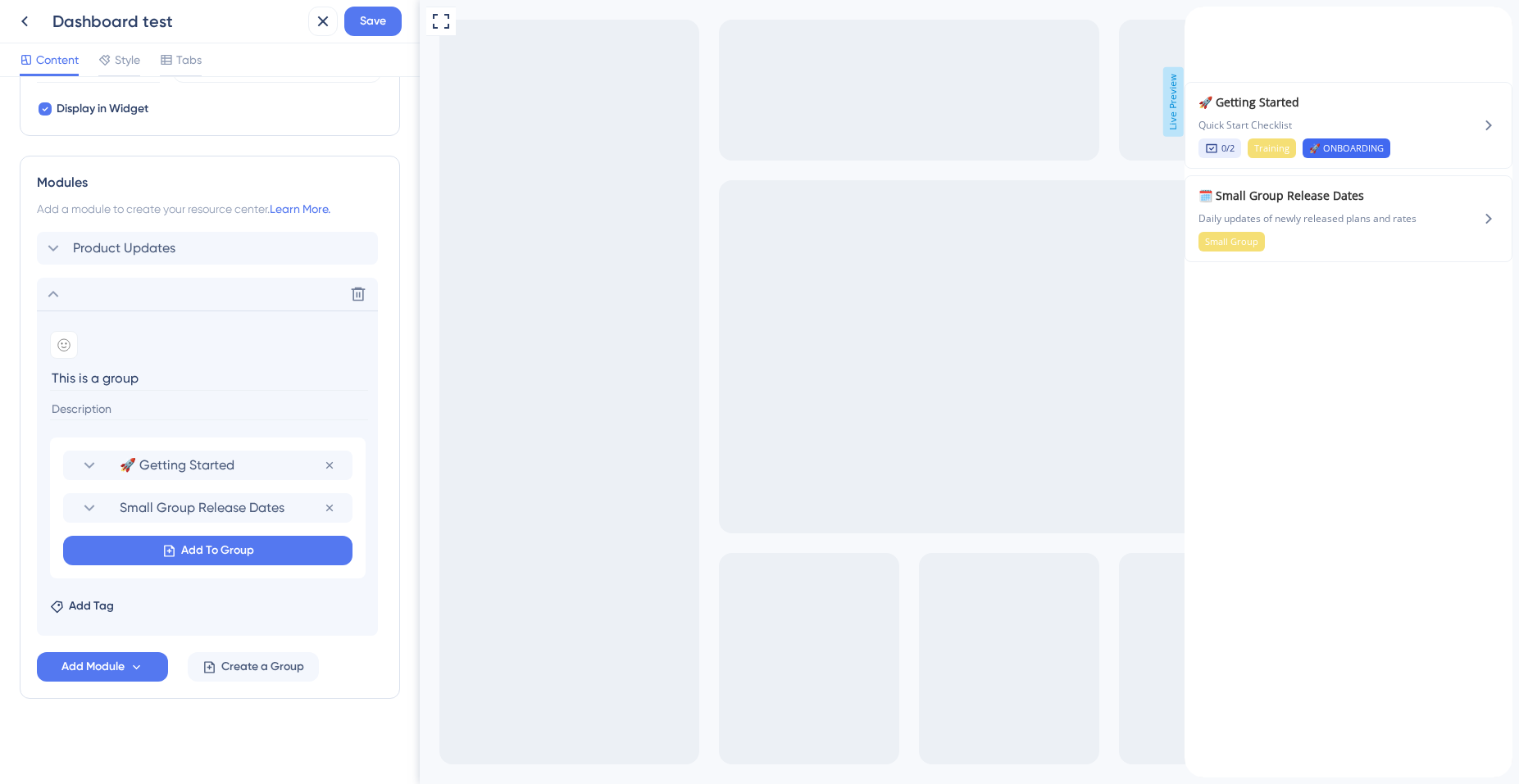
click at [1198, 21] on icon "back to header" at bounding box center [1190, 14] width 14 height 14
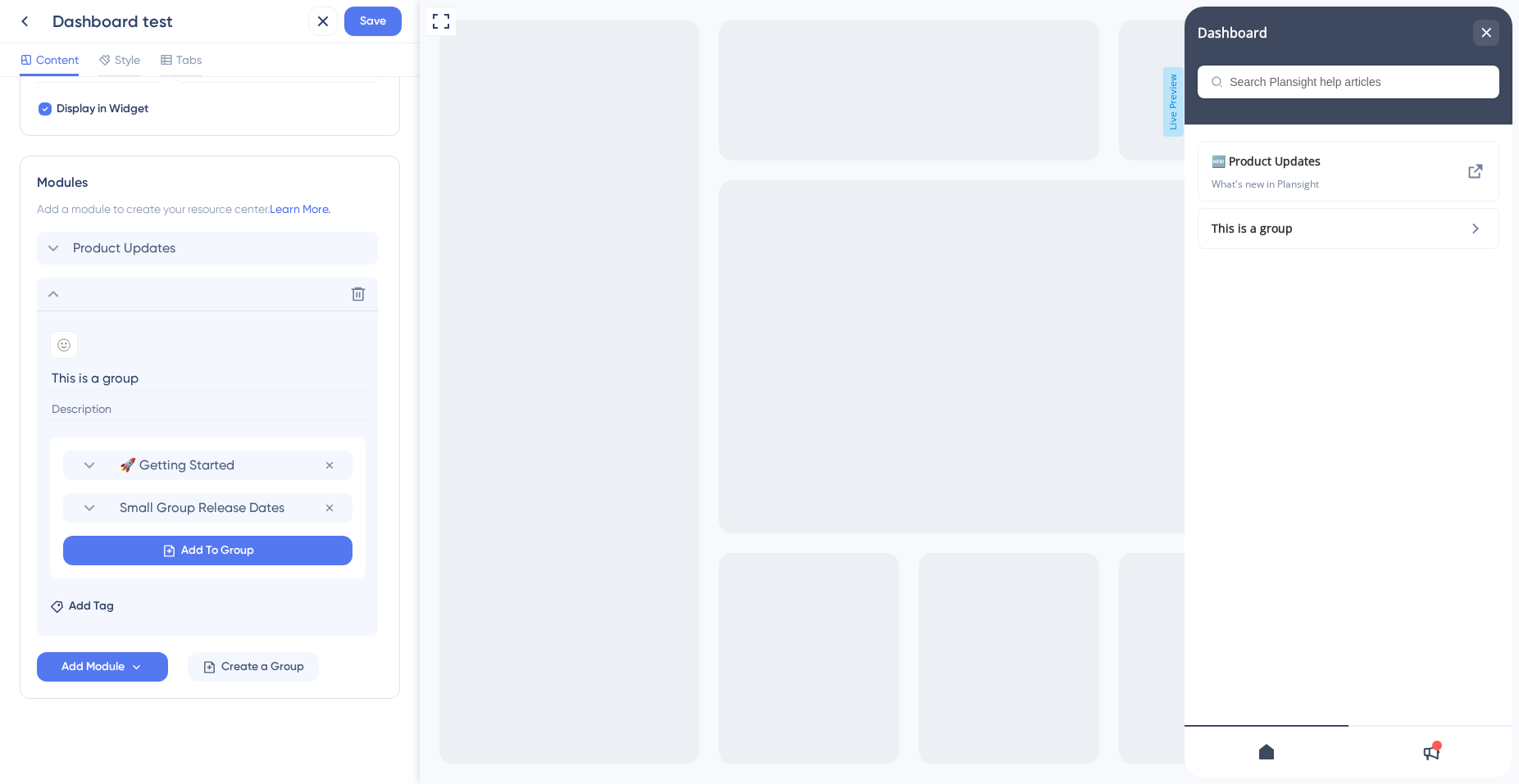
scroll to position [404, 0]
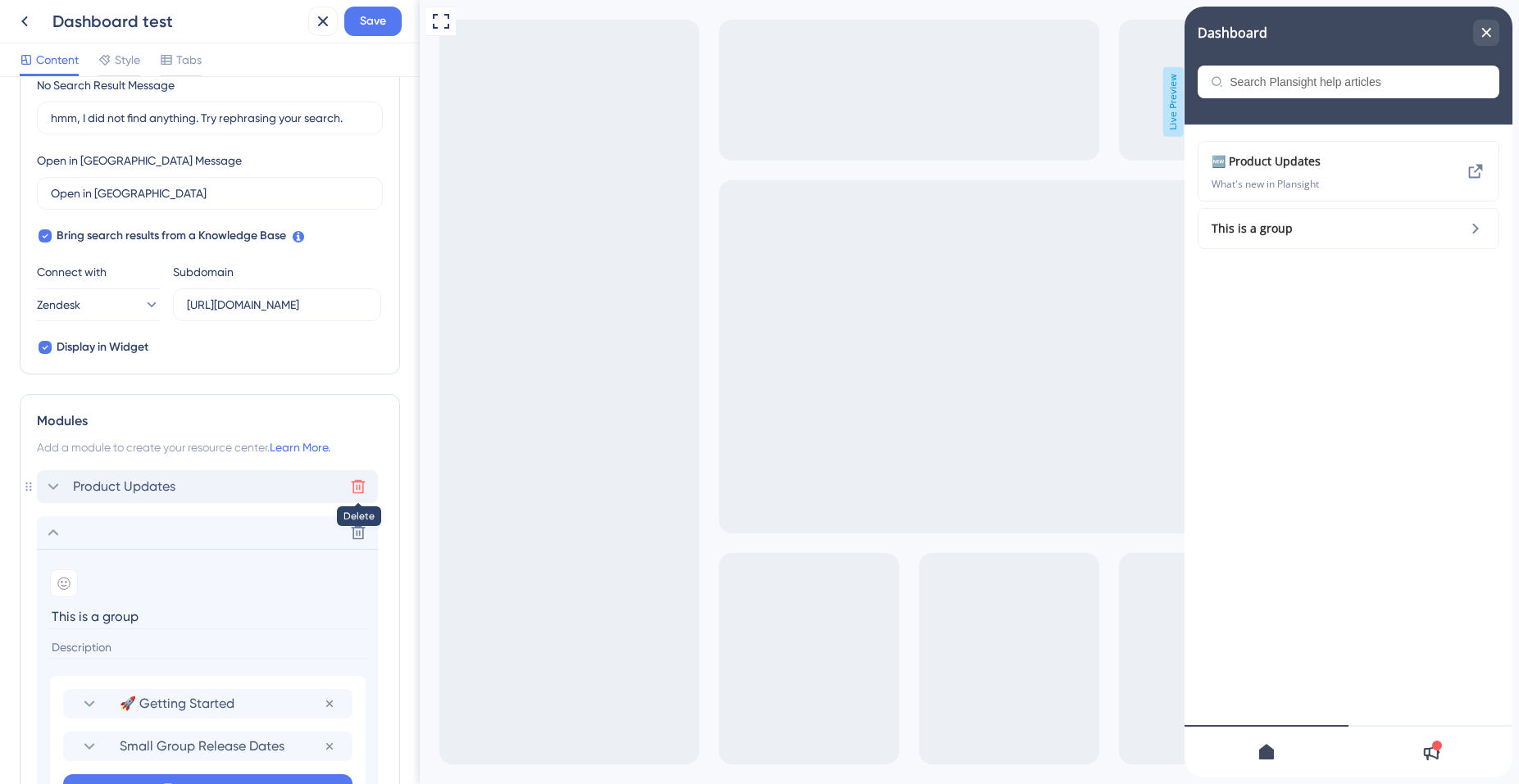
click at [358, 489] on icon at bounding box center [358, 486] width 14 height 14
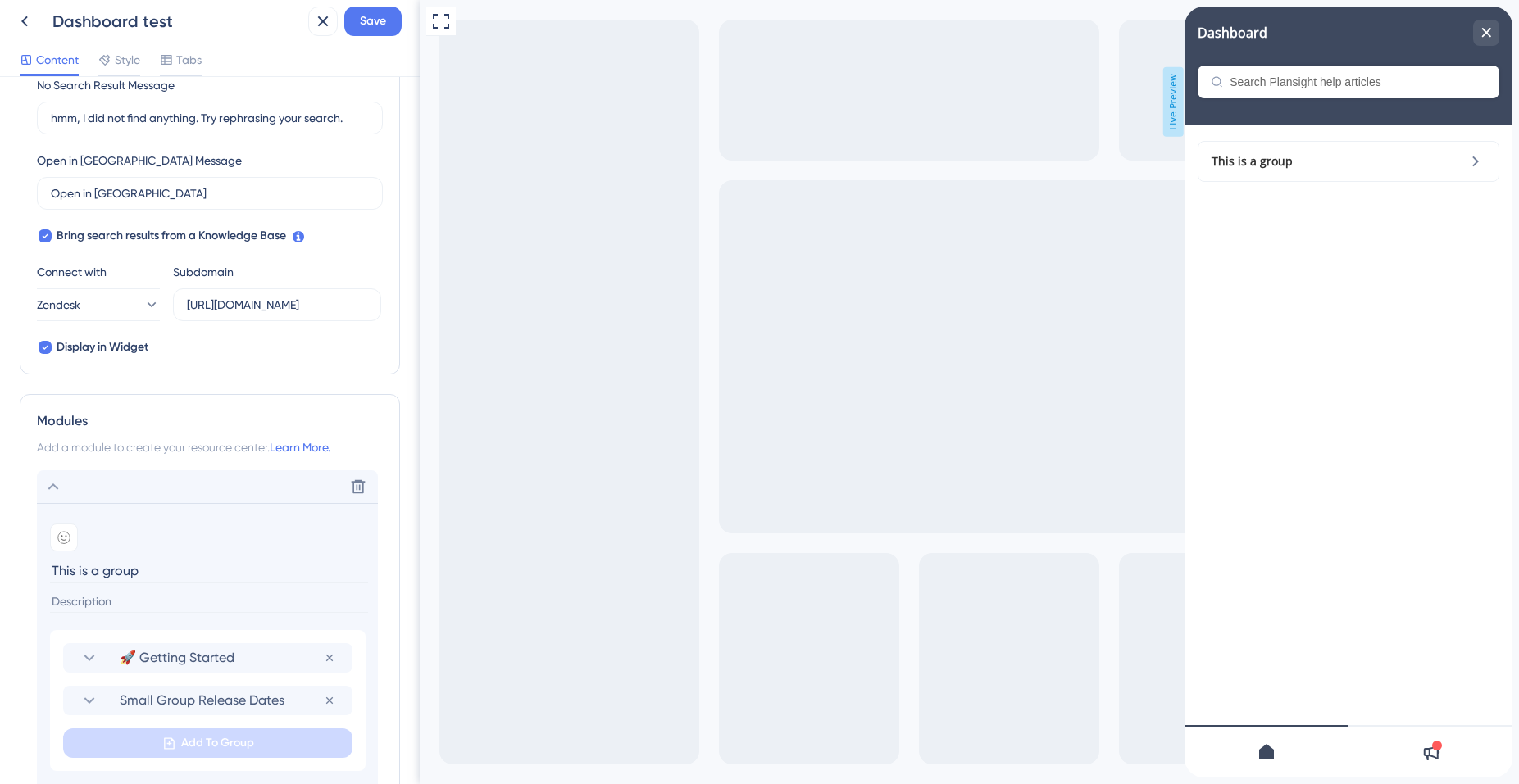
click at [1376, 311] on div "This is a group" at bounding box center [1348, 428] width 328 height 608
